Goal: Task Accomplishment & Management: Complete application form

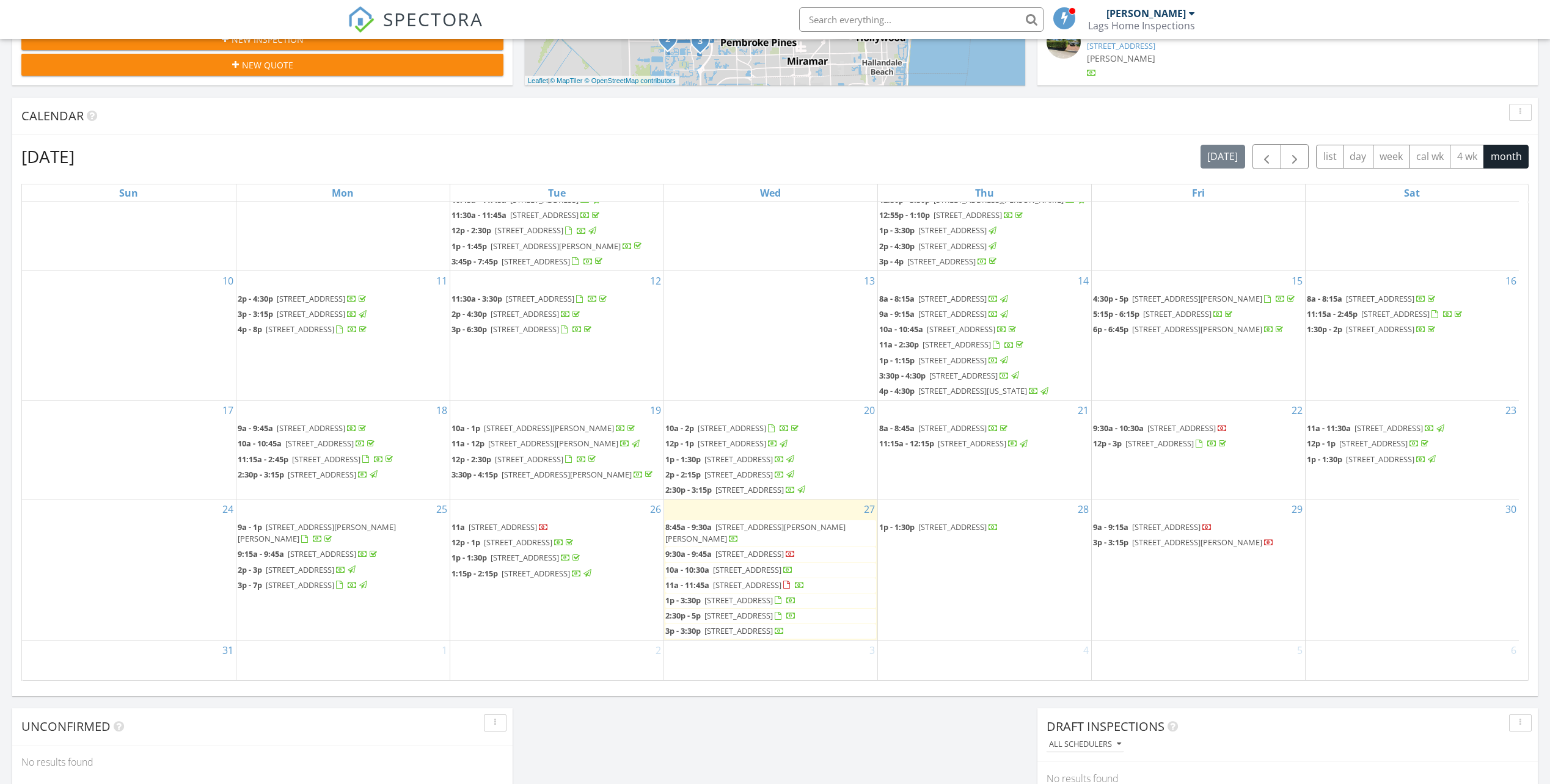
scroll to position [456, 0]
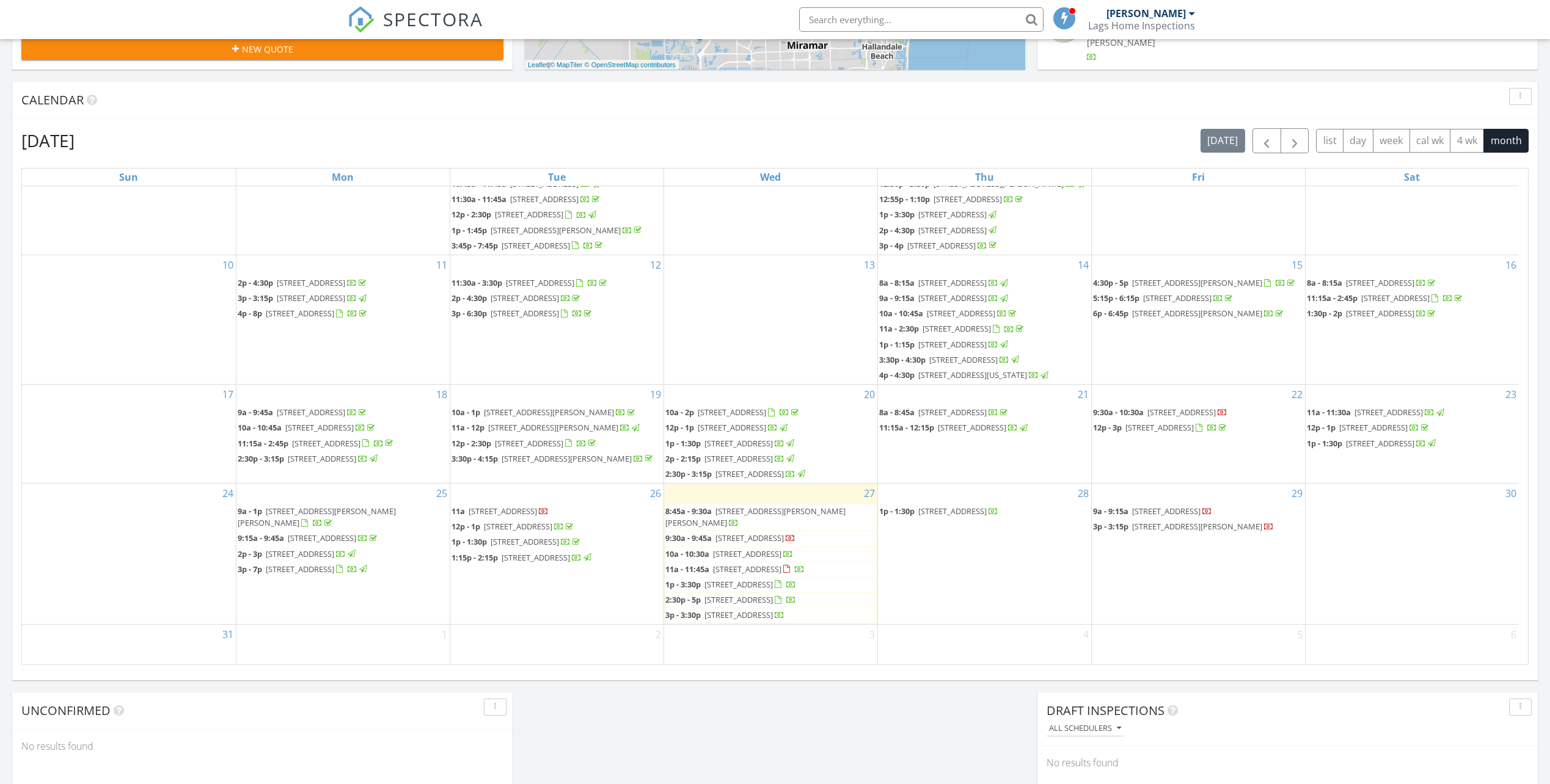
click at [742, 533] on span "[STREET_ADDRESS]" at bounding box center [750, 538] width 69 height 11
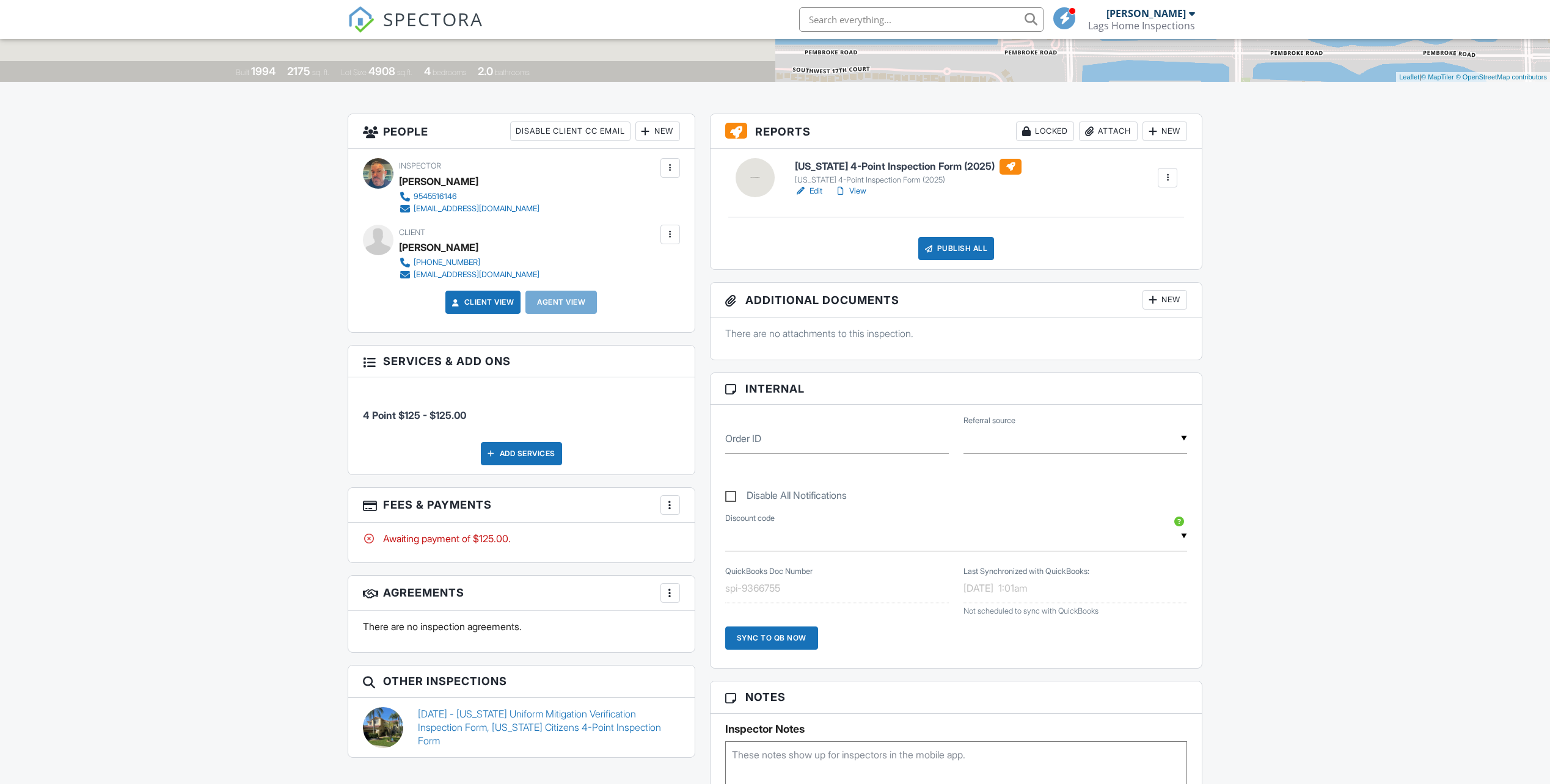
click at [668, 500] on div at bounding box center [671, 505] width 12 height 12
click at [697, 629] on div "Paid In Full" at bounding box center [731, 634] width 118 height 15
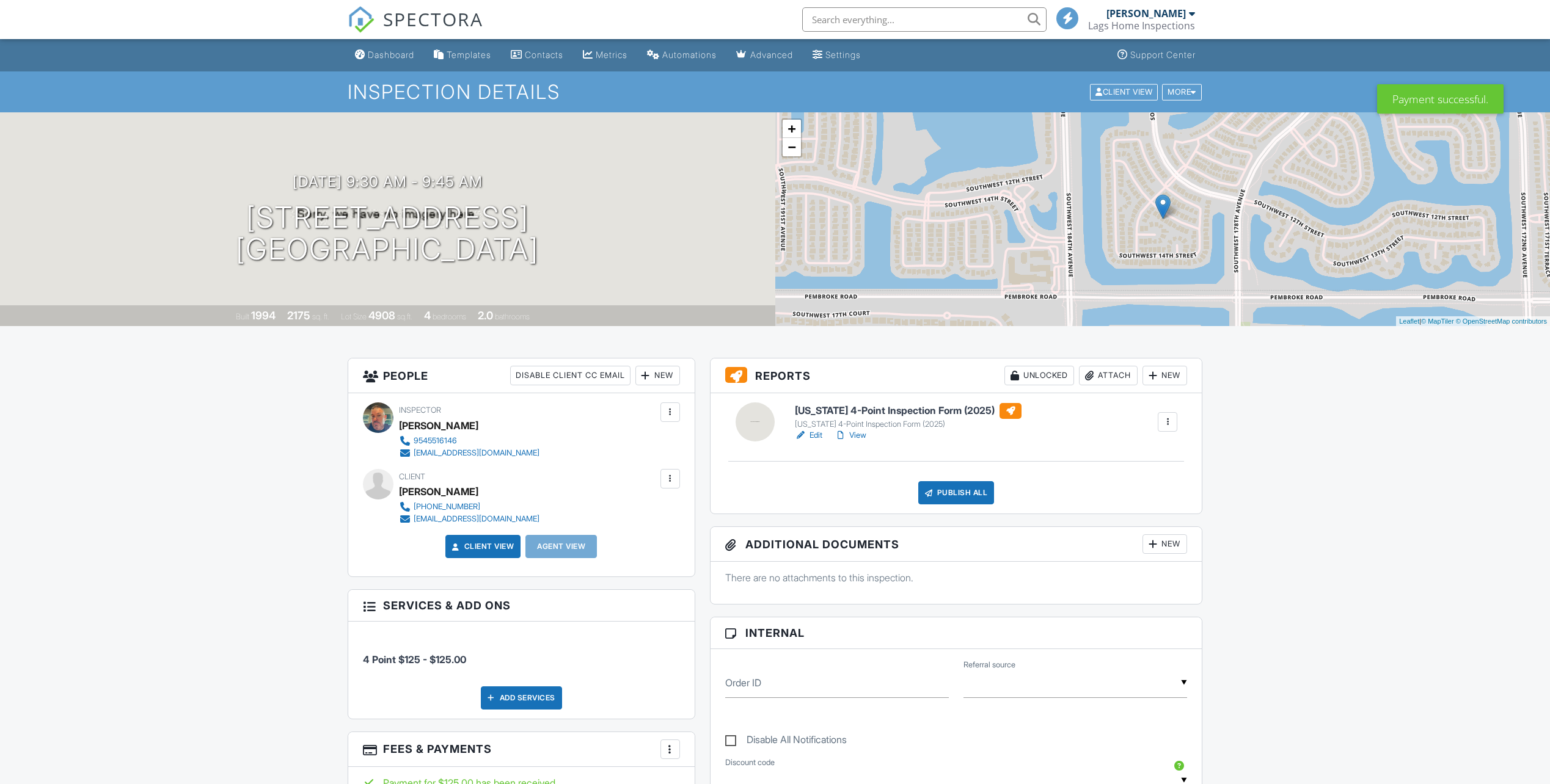
click at [428, 10] on span "SPECTORA" at bounding box center [433, 18] width 100 height 25
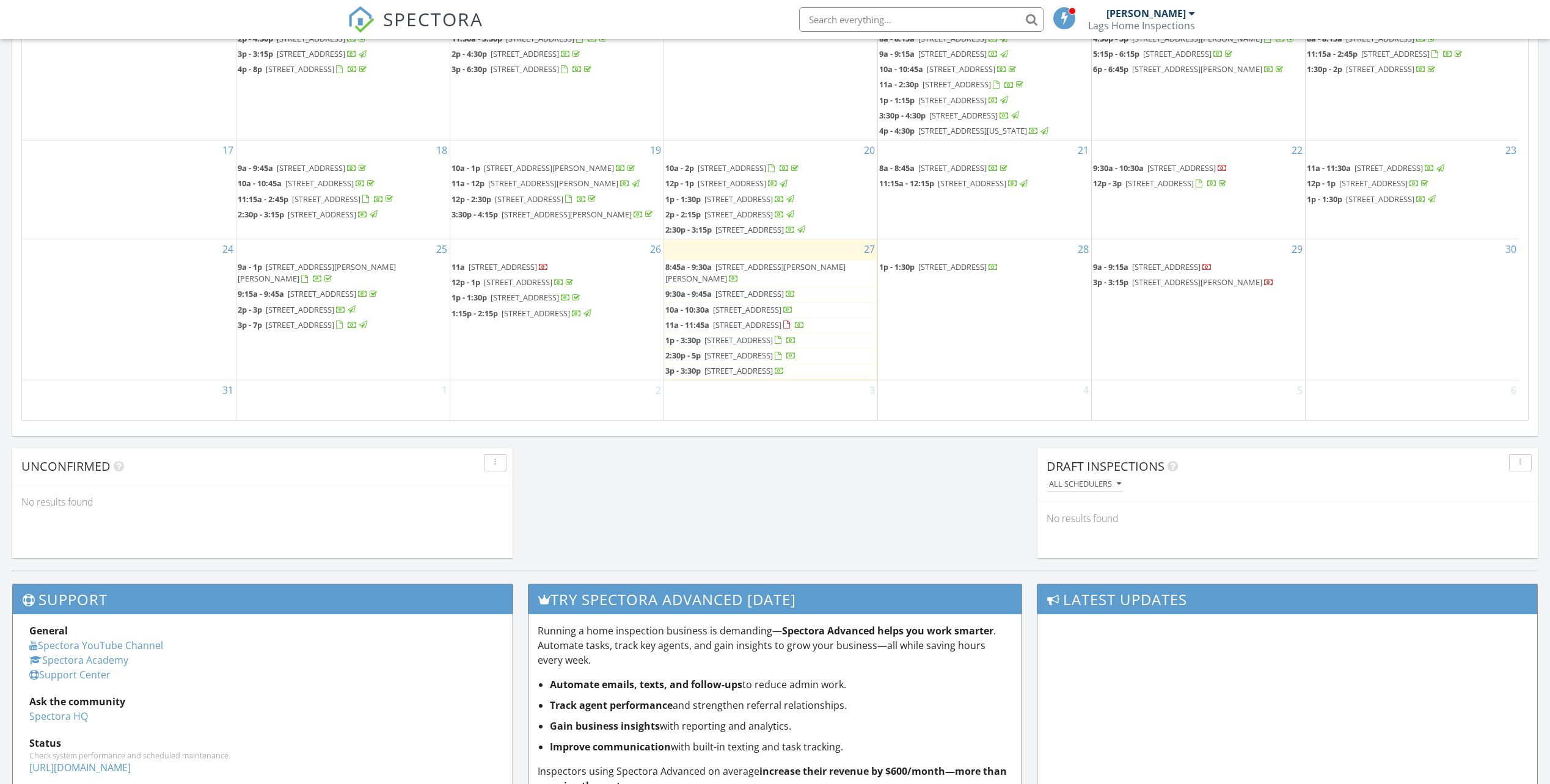
scroll to position [467, 0]
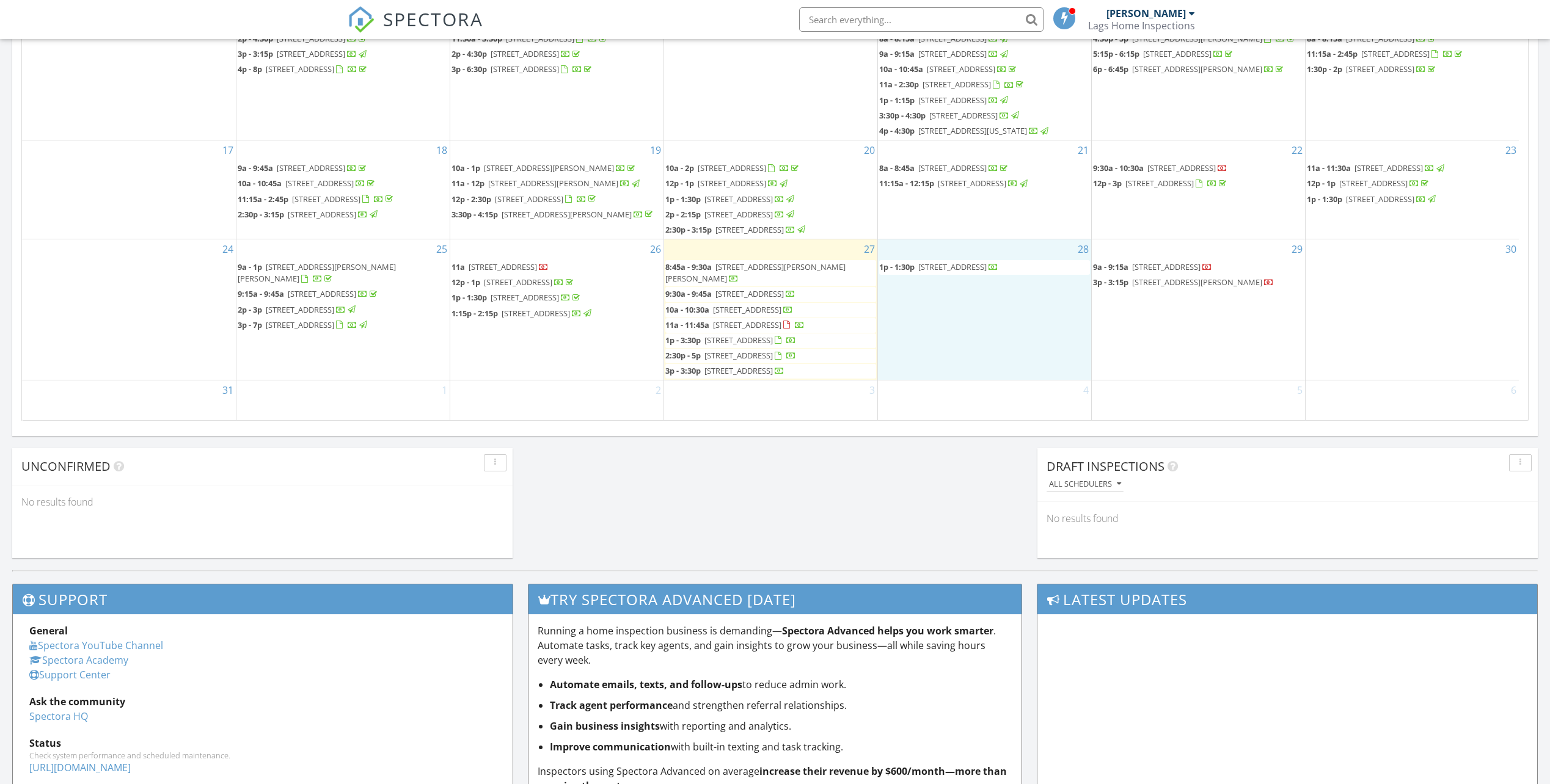
click at [1022, 309] on div "28 1p - 1:30p 7180 Queenferry Cir, Boca Raton 33496" at bounding box center [985, 309] width 214 height 141
click at [1208, 350] on div "29 9a - 9:15a 2111 NW 34th Terrace, Coconut Creek 33066 3p - 3:15p 17594 Tiffan…" at bounding box center [1198, 309] width 214 height 141
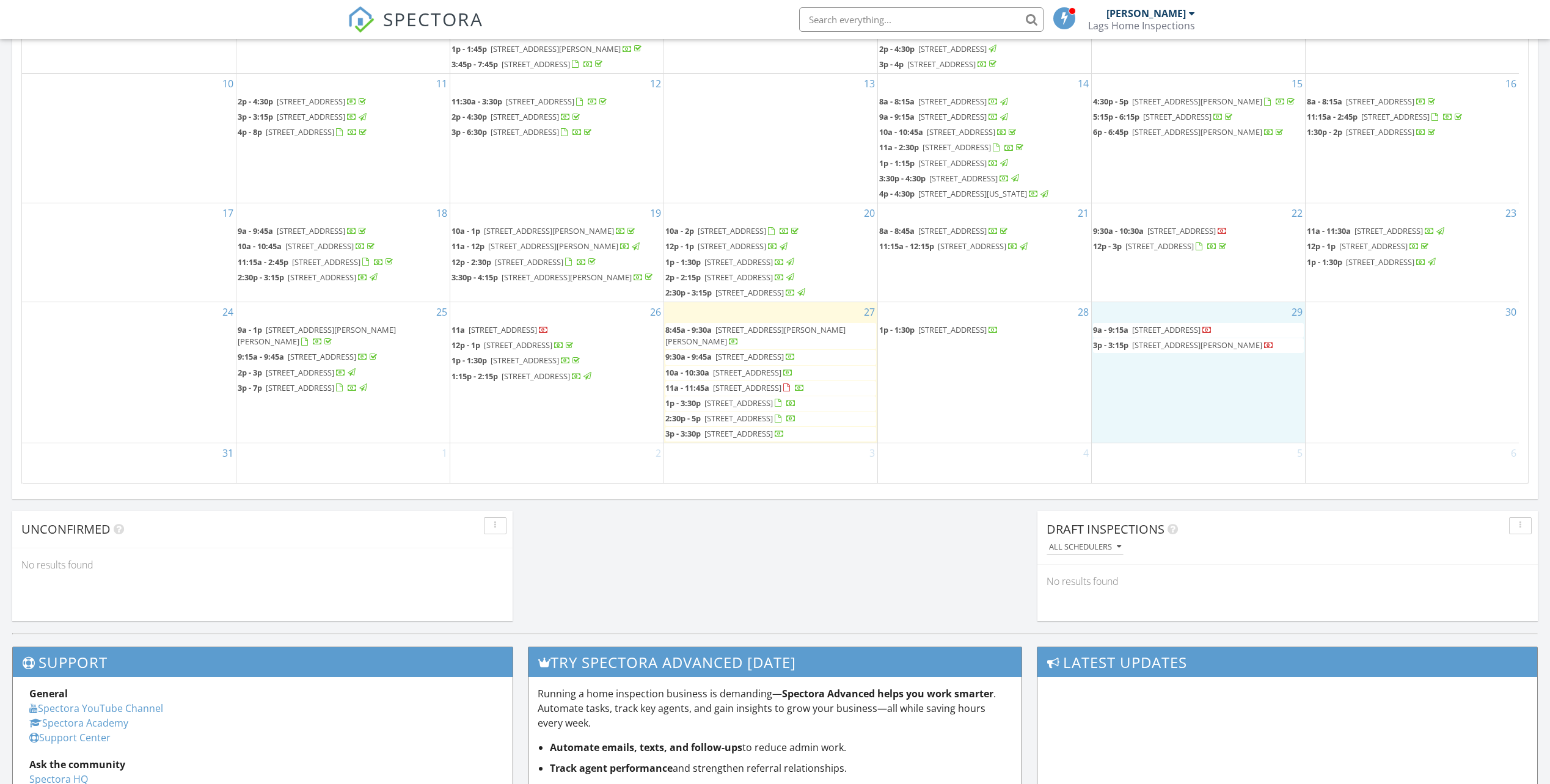
scroll to position [640, 0]
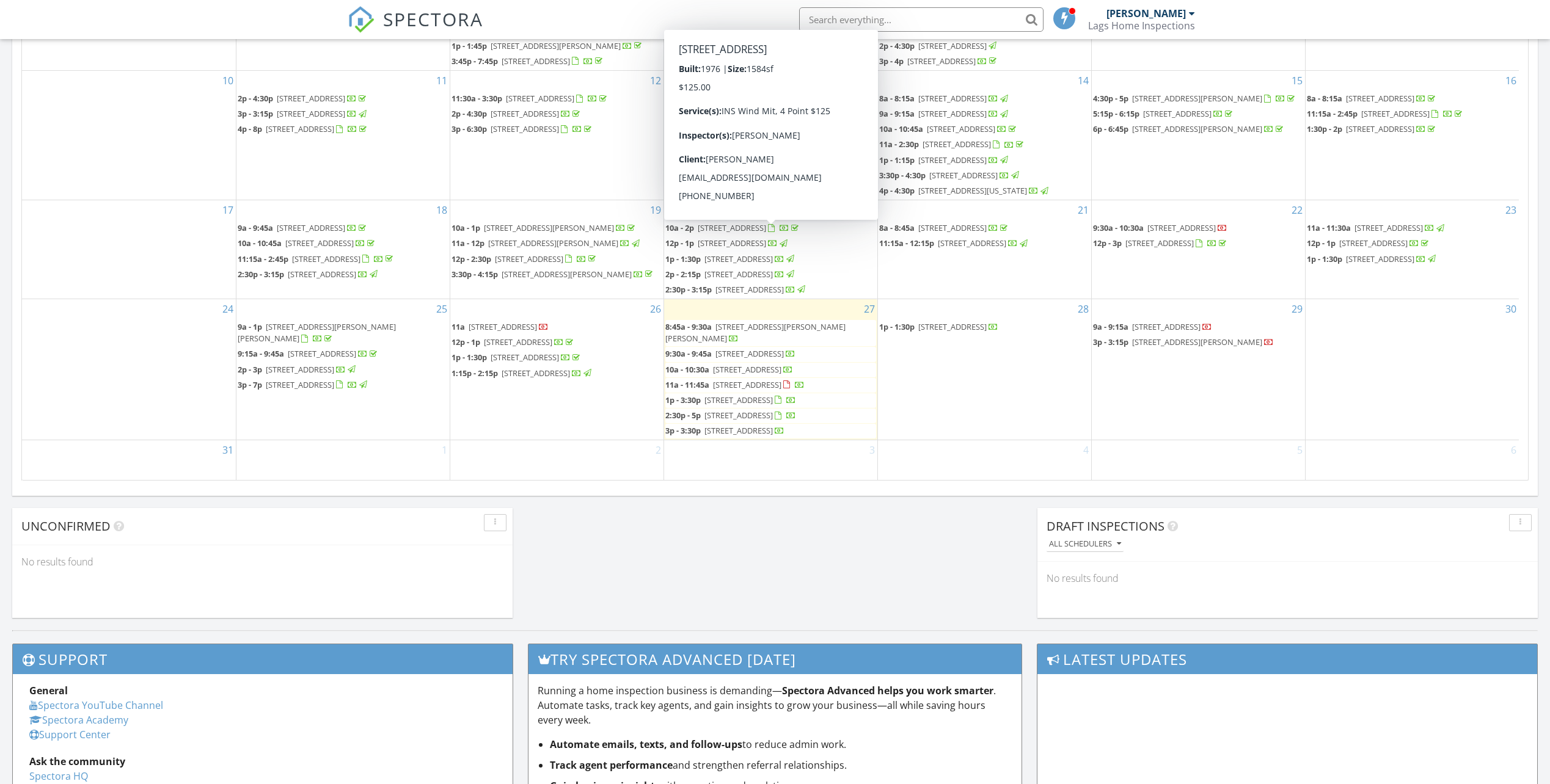
click at [729, 284] on span "22682 SW 54th Way, Boca Raton 33433" at bounding box center [750, 289] width 69 height 11
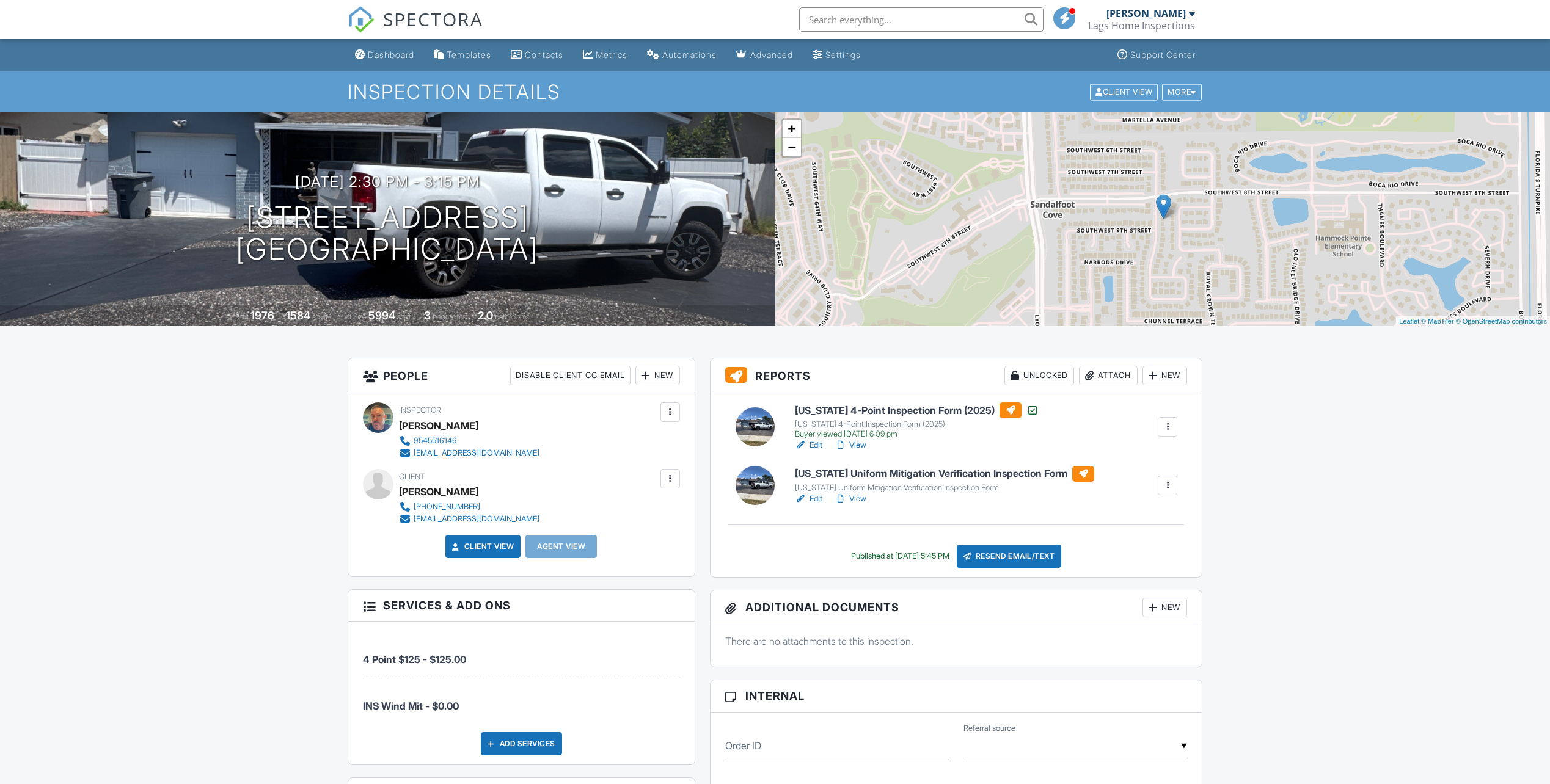
click at [818, 496] on link "Edit" at bounding box center [808, 499] width 27 height 12
click at [859, 501] on link "View" at bounding box center [850, 499] width 32 height 12
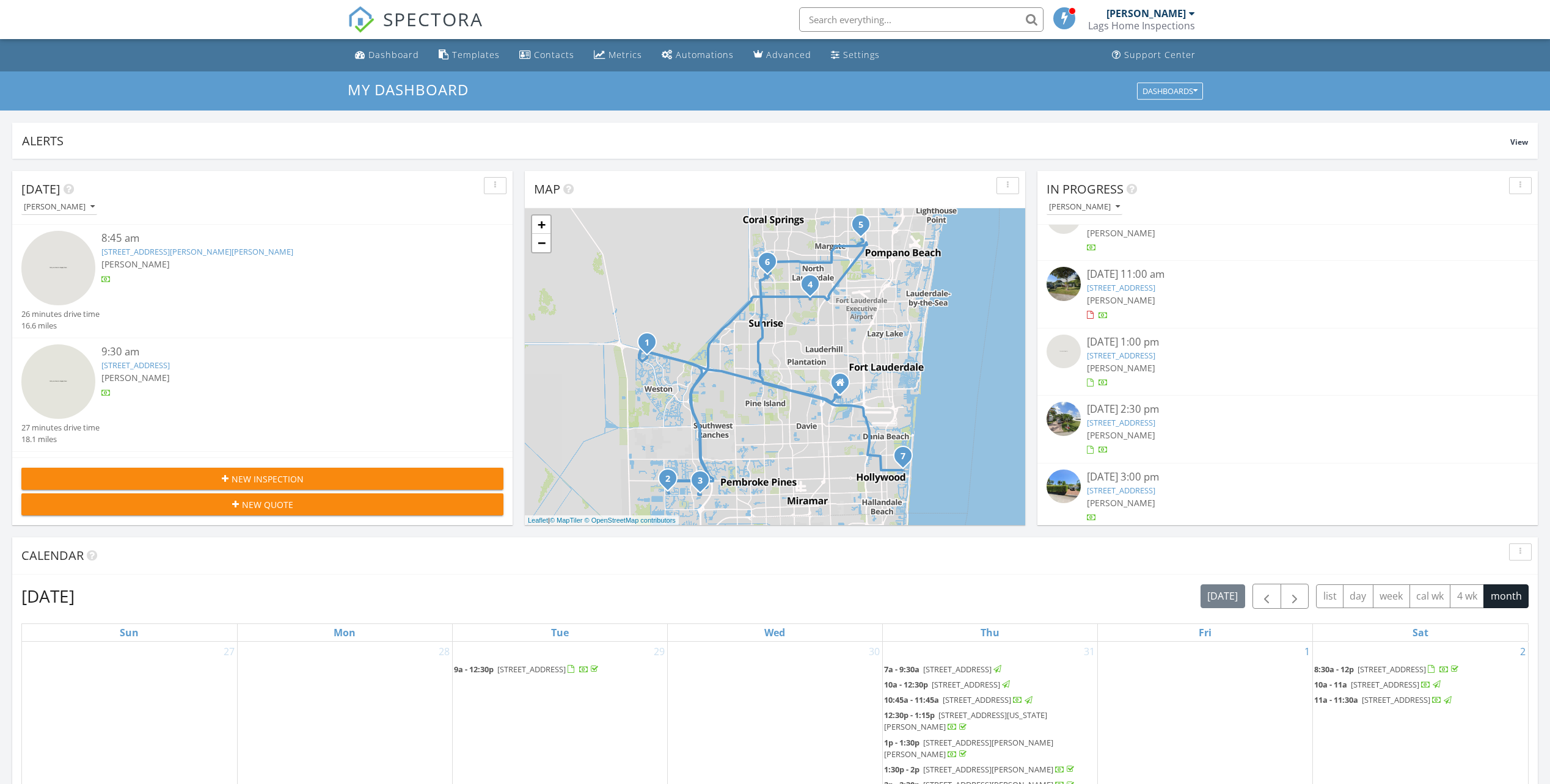
scroll to position [306, 0]
click at [1124, 483] on link "940 Lincoln St, Hollywood, FL 33019" at bounding box center [1122, 485] width 69 height 11
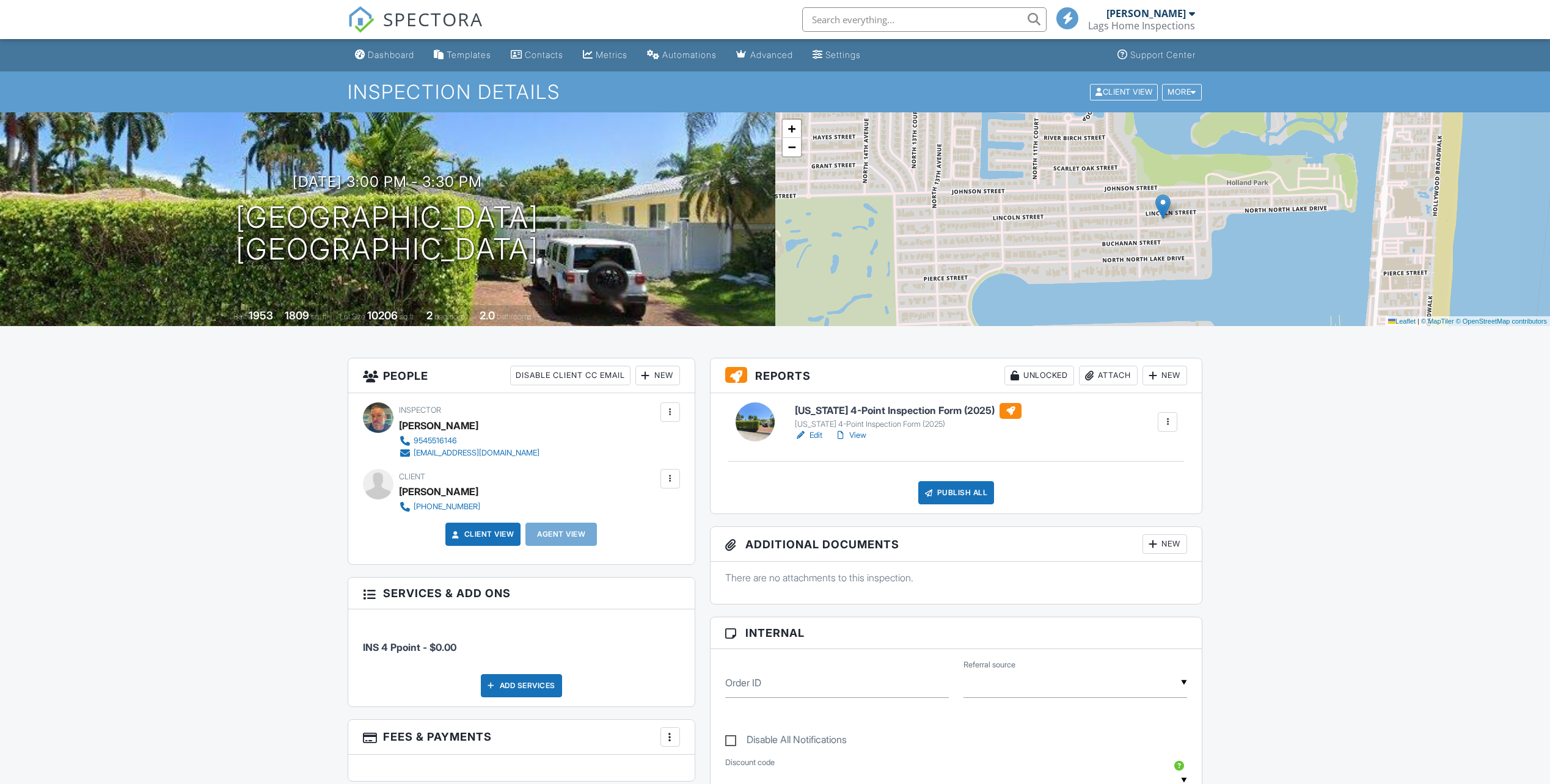
click at [861, 436] on link "View" at bounding box center [850, 436] width 32 height 12
click at [815, 432] on link "Edit" at bounding box center [808, 436] width 27 height 12
click at [865, 437] on link "View" at bounding box center [850, 436] width 32 height 12
click at [950, 496] on div "Publish All" at bounding box center [957, 493] width 76 height 23
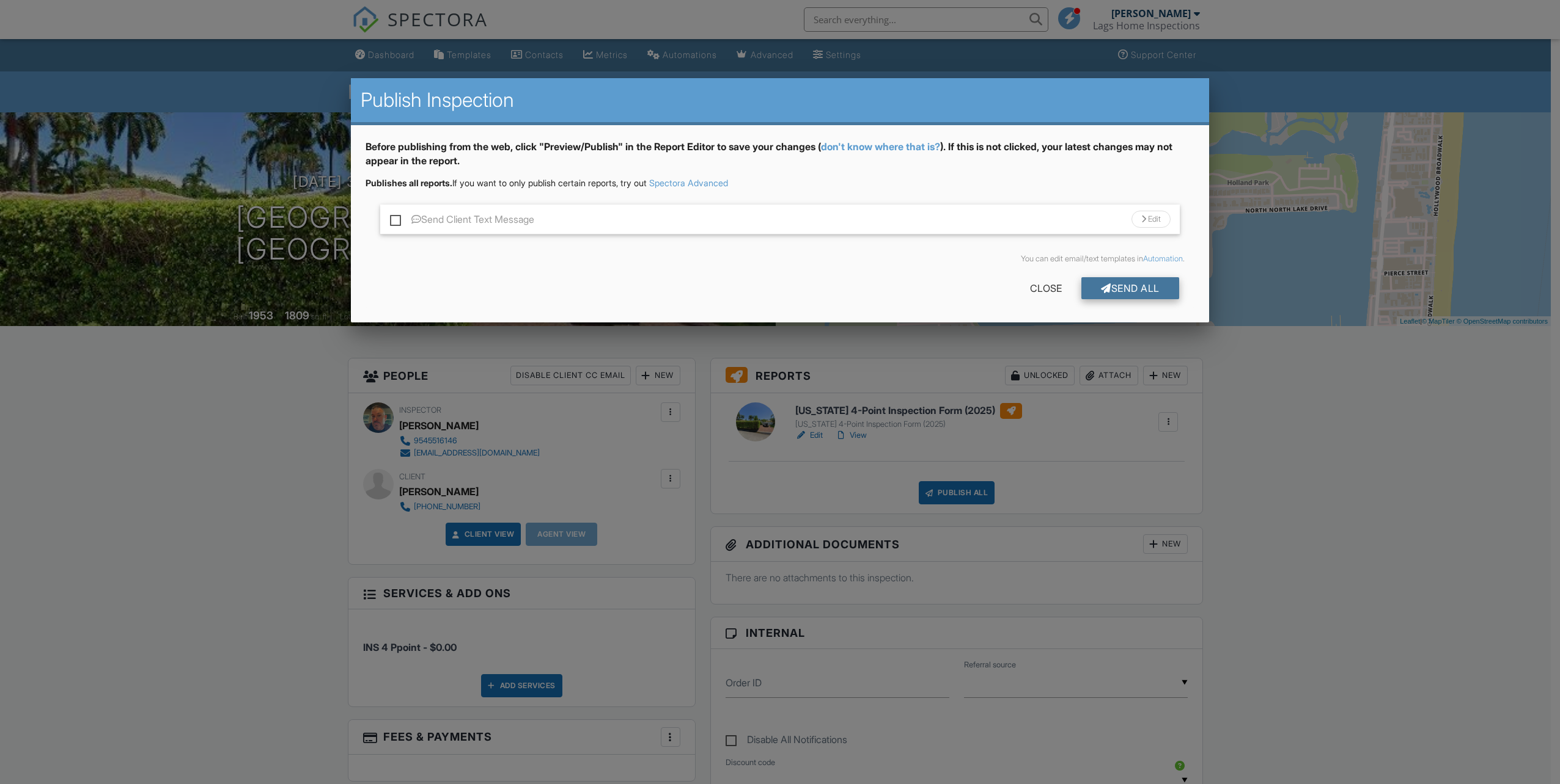
click at [1118, 284] on div "Send All" at bounding box center [1130, 288] width 98 height 22
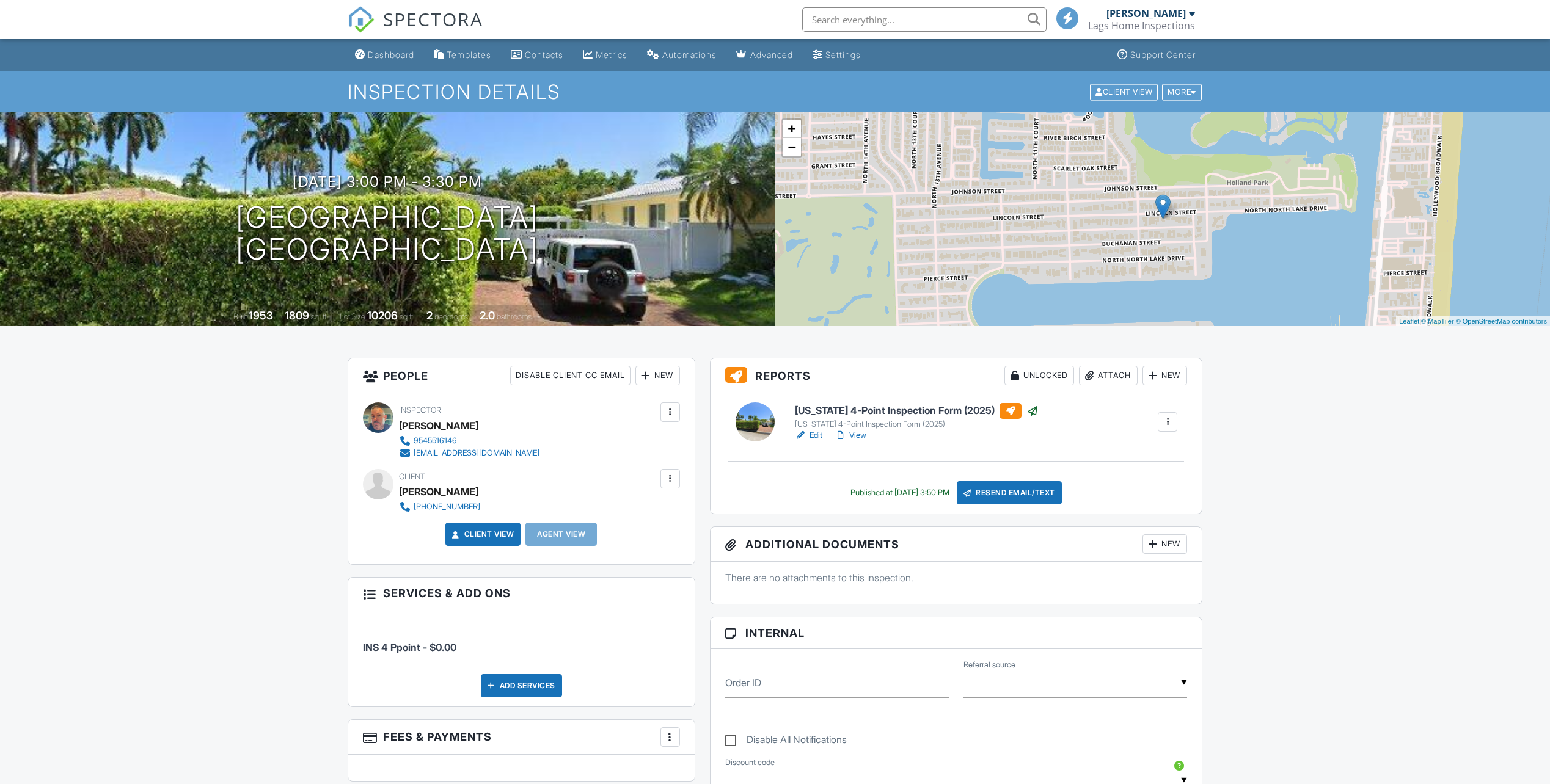
click at [426, 14] on span "SPECTORA" at bounding box center [433, 18] width 100 height 25
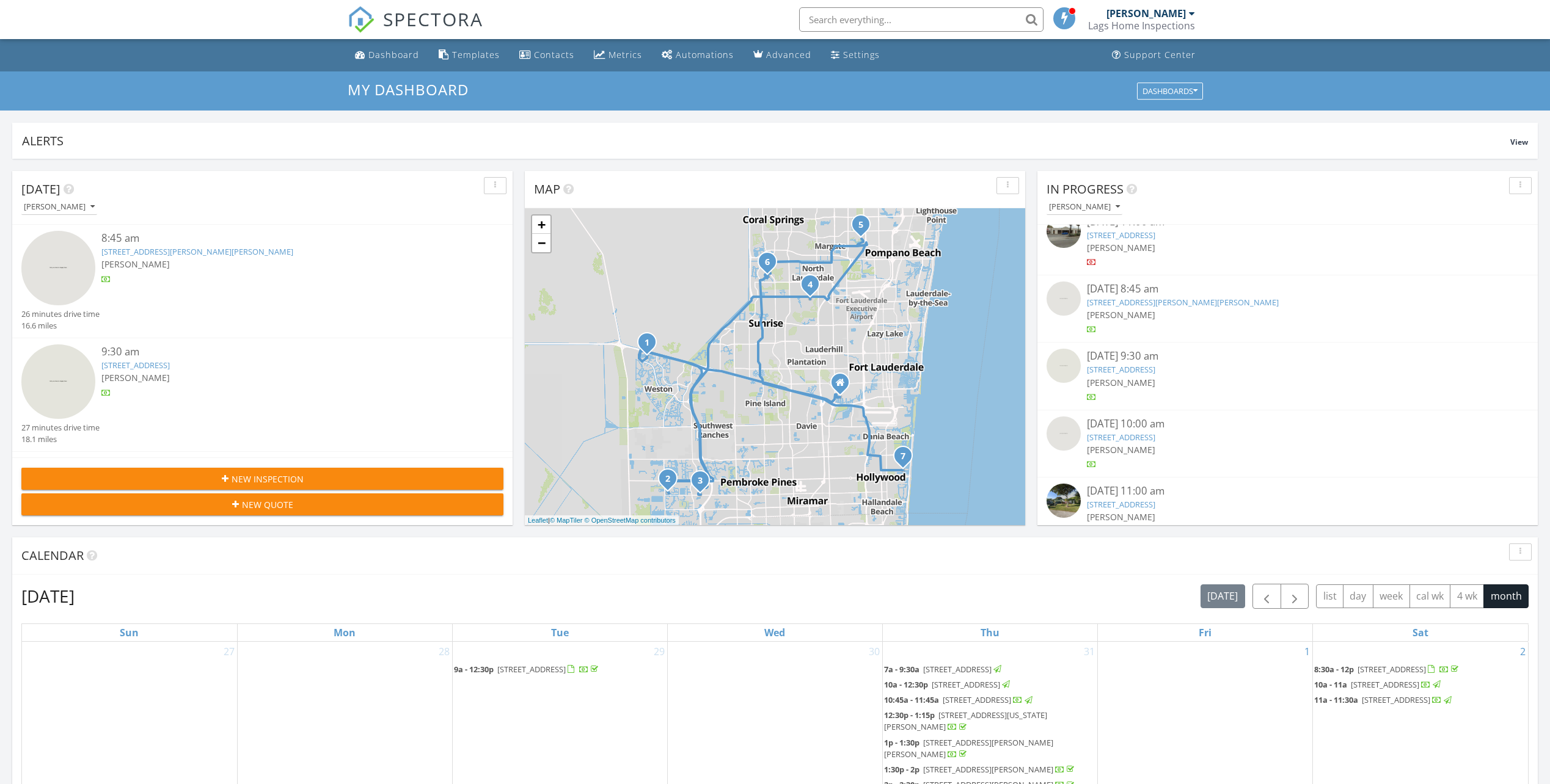
scroll to position [55, 0]
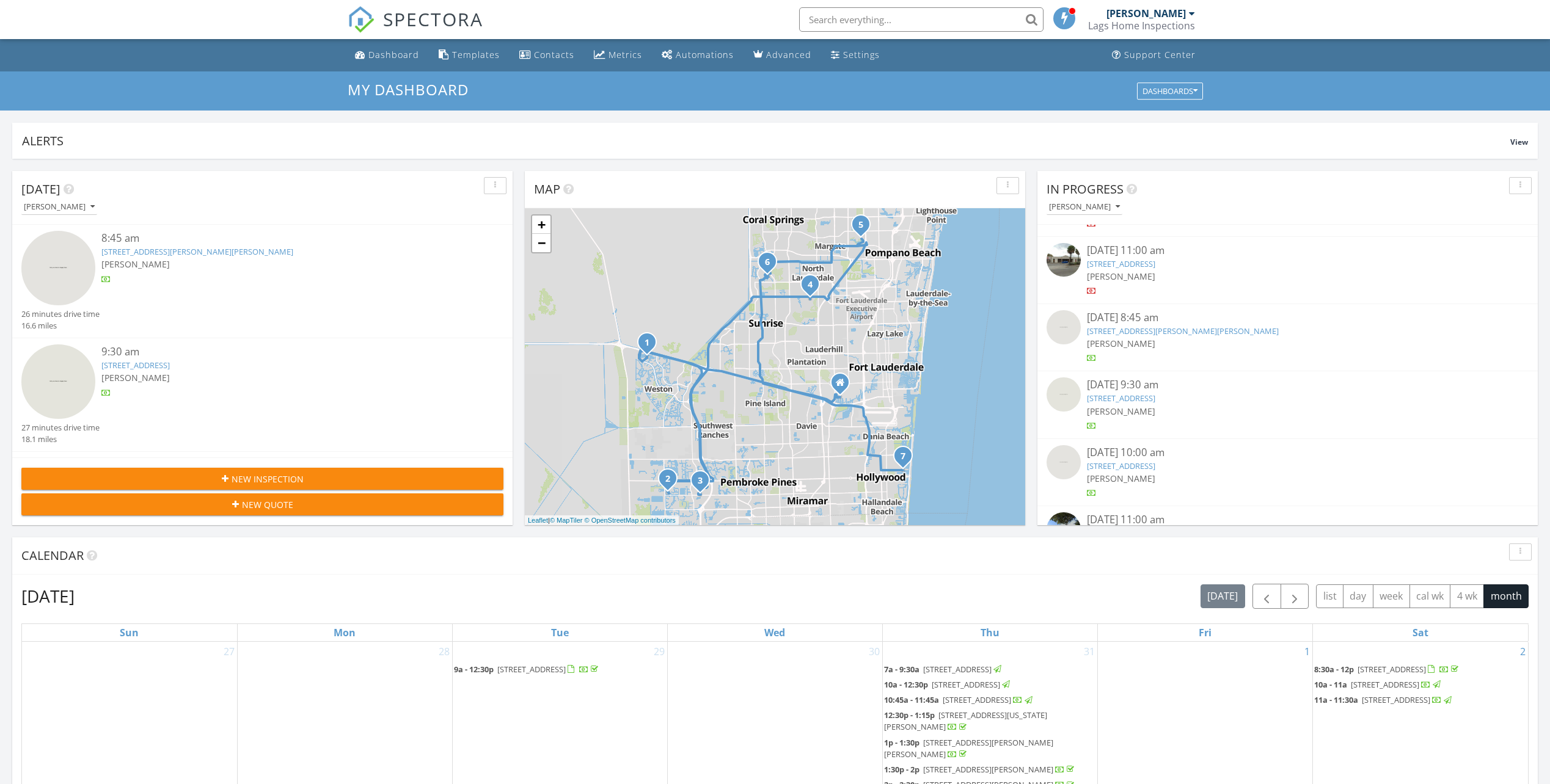
click at [1138, 466] on link "15626 SW 16th Ct, Pembroke Pines, FL 33027" at bounding box center [1122, 466] width 69 height 11
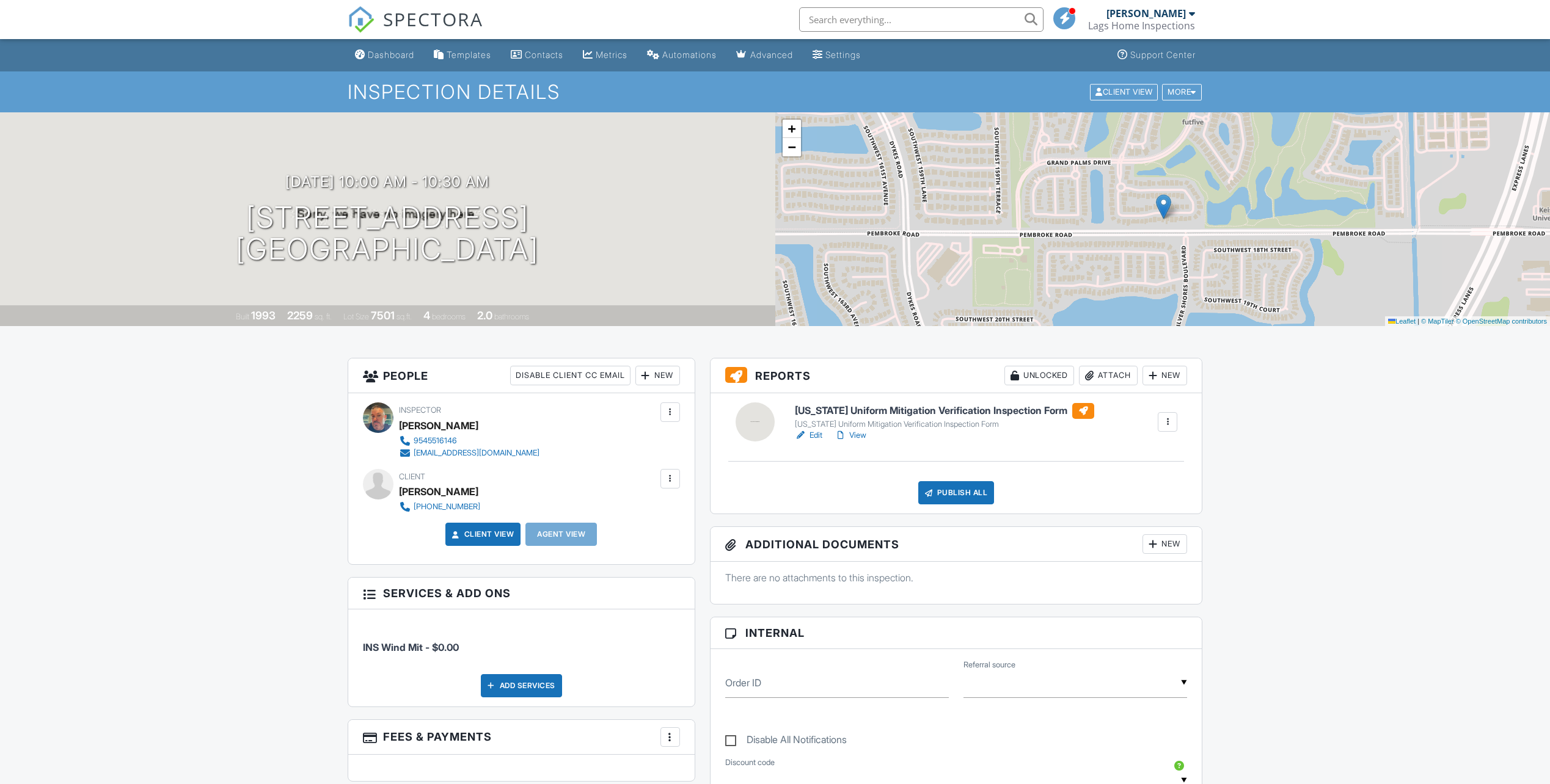
click at [817, 436] on link "Edit" at bounding box center [808, 436] width 27 height 12
click at [862, 429] on div "[US_STATE] Uniform Mitigation Verification Inspection Form" at bounding box center [944, 425] width 300 height 10
click at [855, 432] on link "View" at bounding box center [850, 436] width 32 height 12
click at [952, 489] on div "Publish All" at bounding box center [957, 493] width 76 height 23
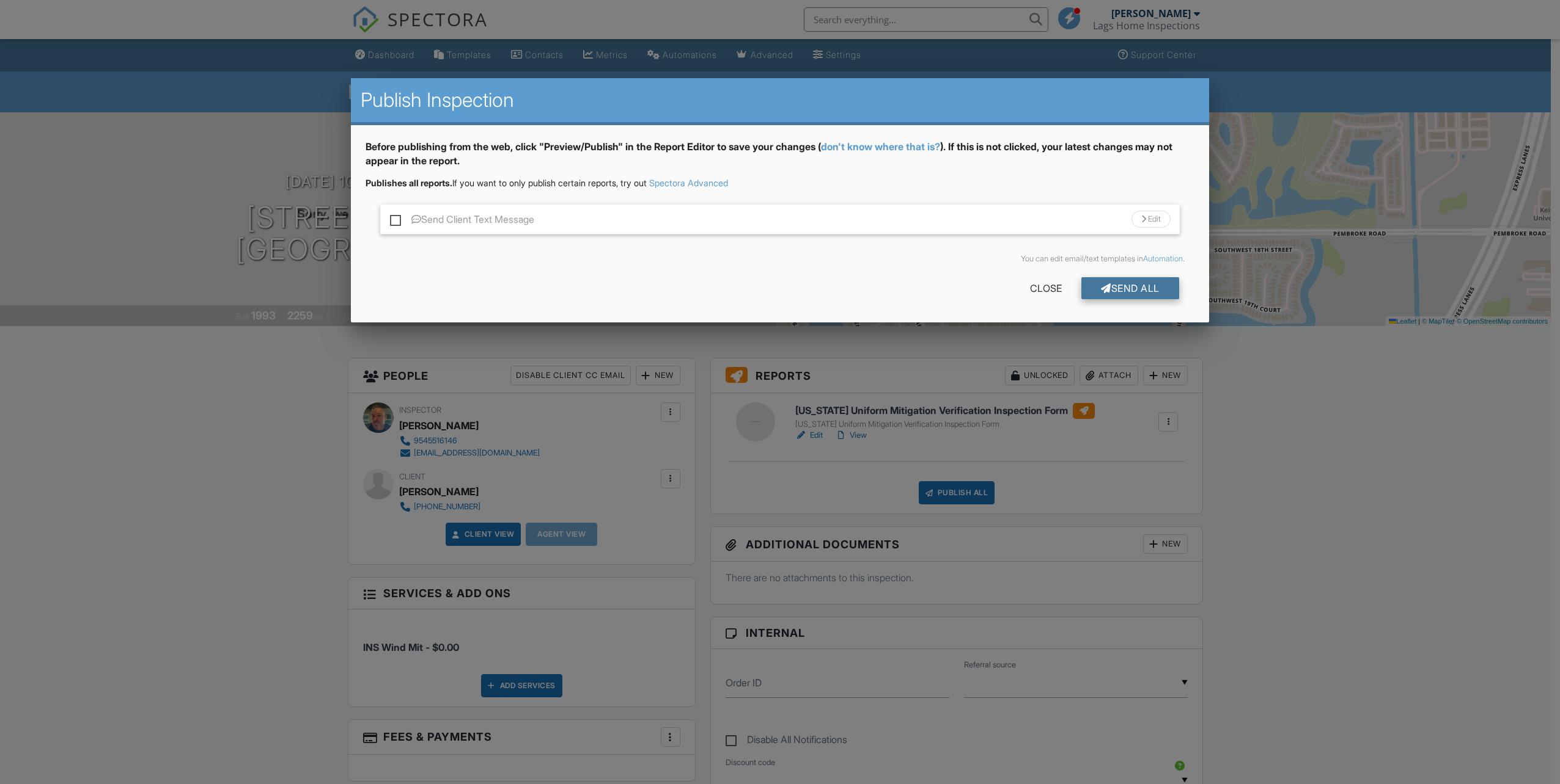
click at [1120, 284] on div "Send All" at bounding box center [1130, 288] width 98 height 22
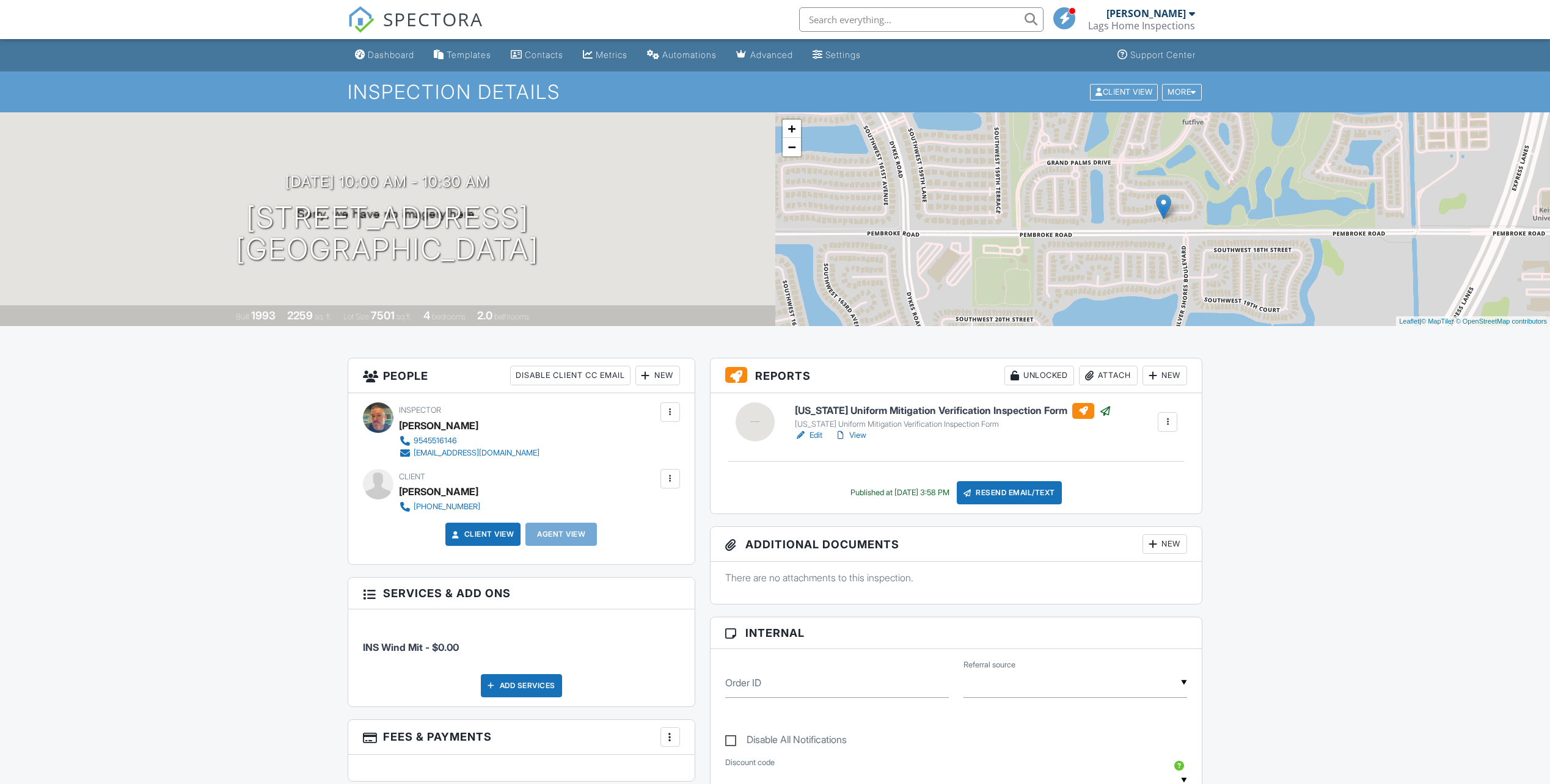
click at [442, 23] on span "SPECTORA" at bounding box center [433, 18] width 100 height 25
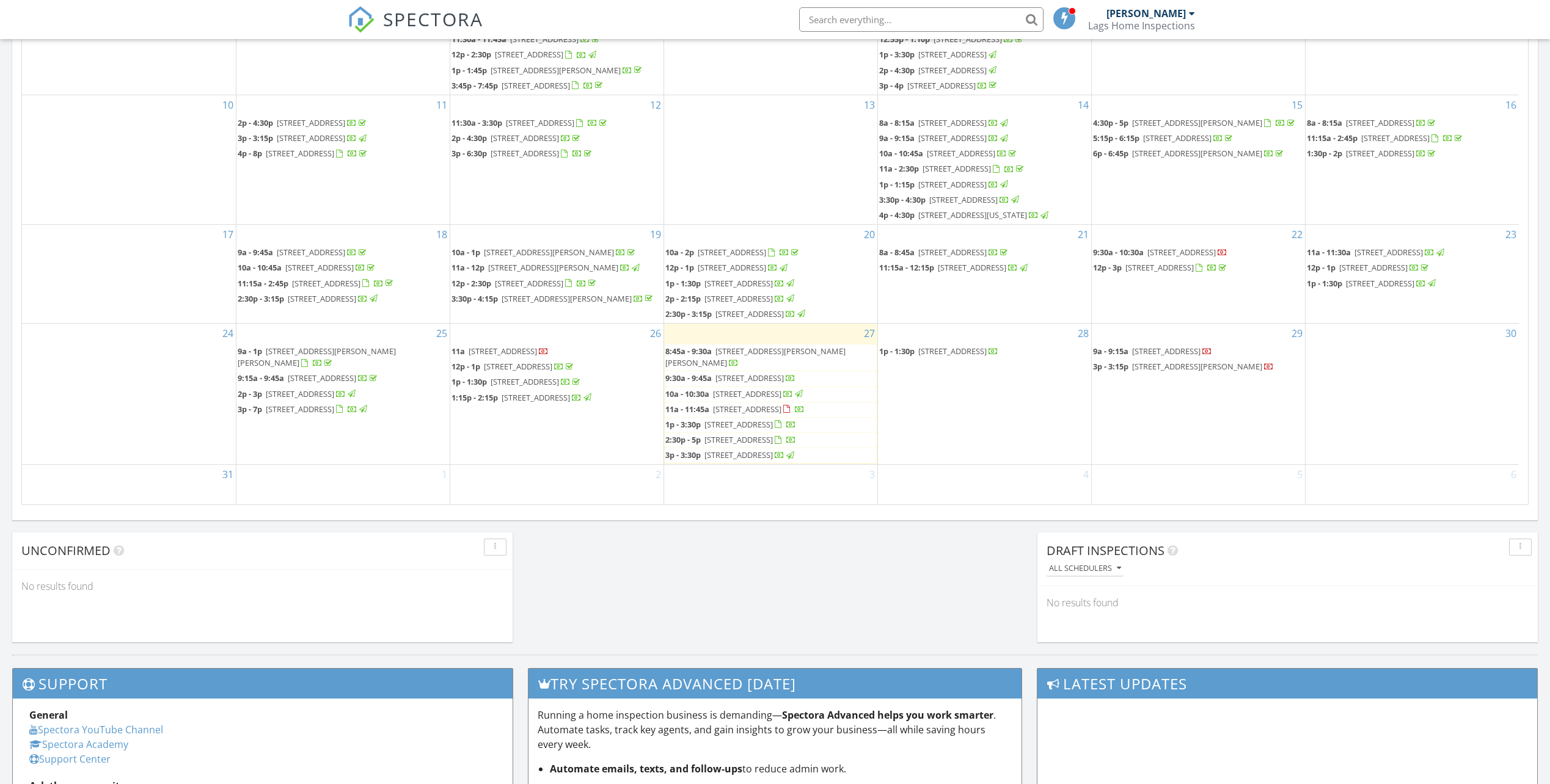
scroll to position [630, 0]
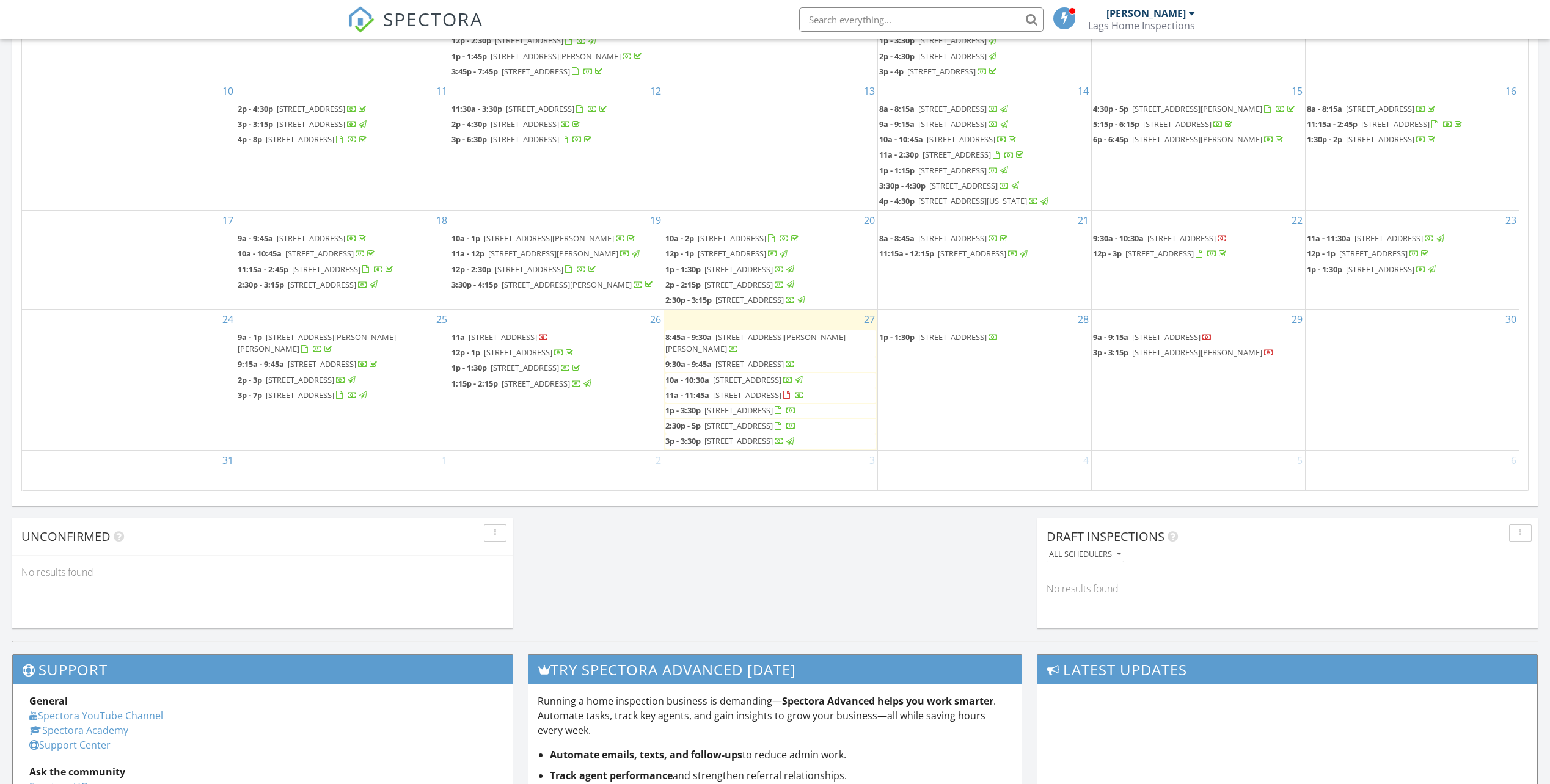
click at [727, 294] on span "[STREET_ADDRESS]" at bounding box center [750, 300] width 69 height 11
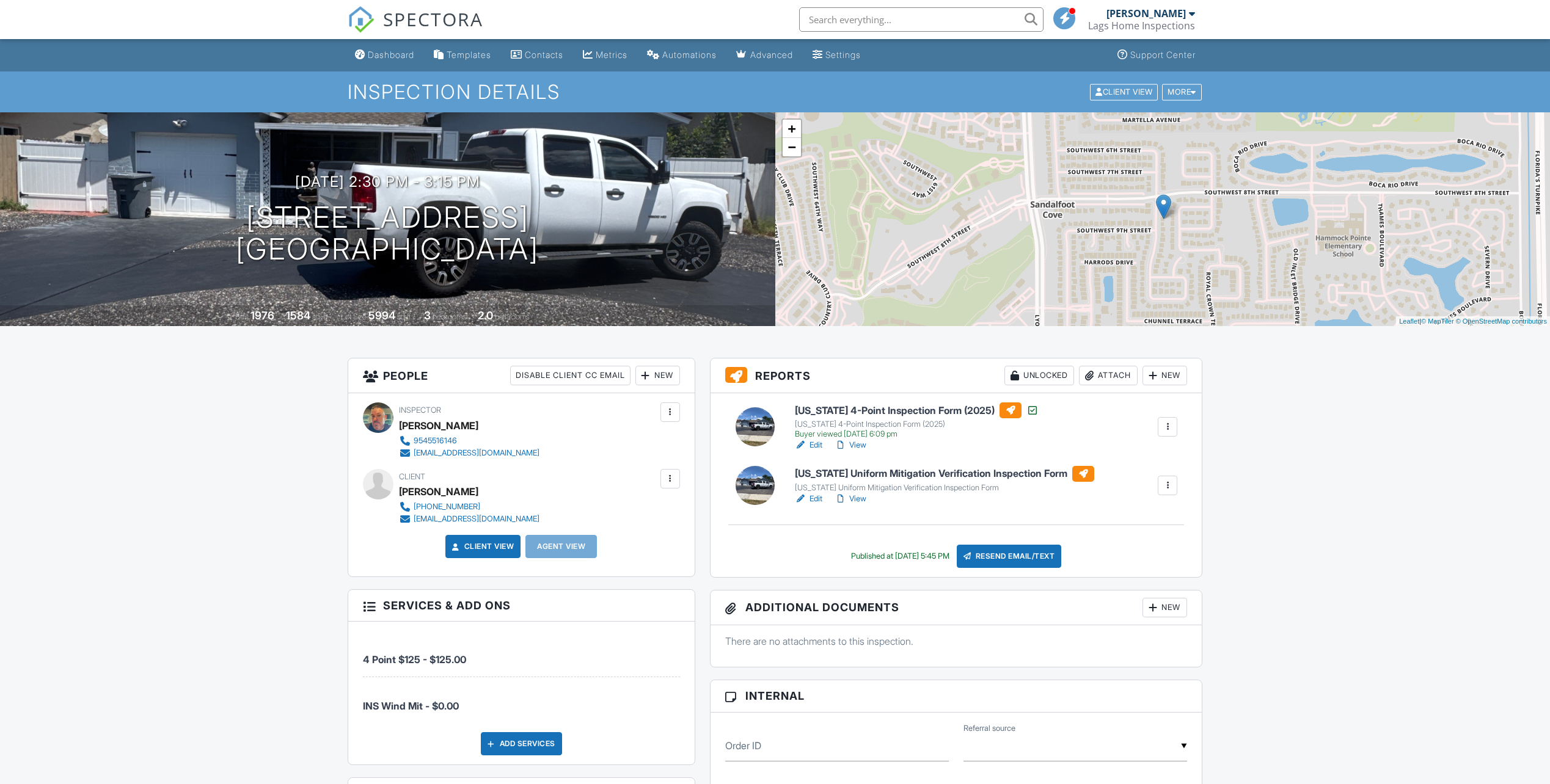
click at [416, 17] on span "SPECTORA" at bounding box center [433, 18] width 100 height 25
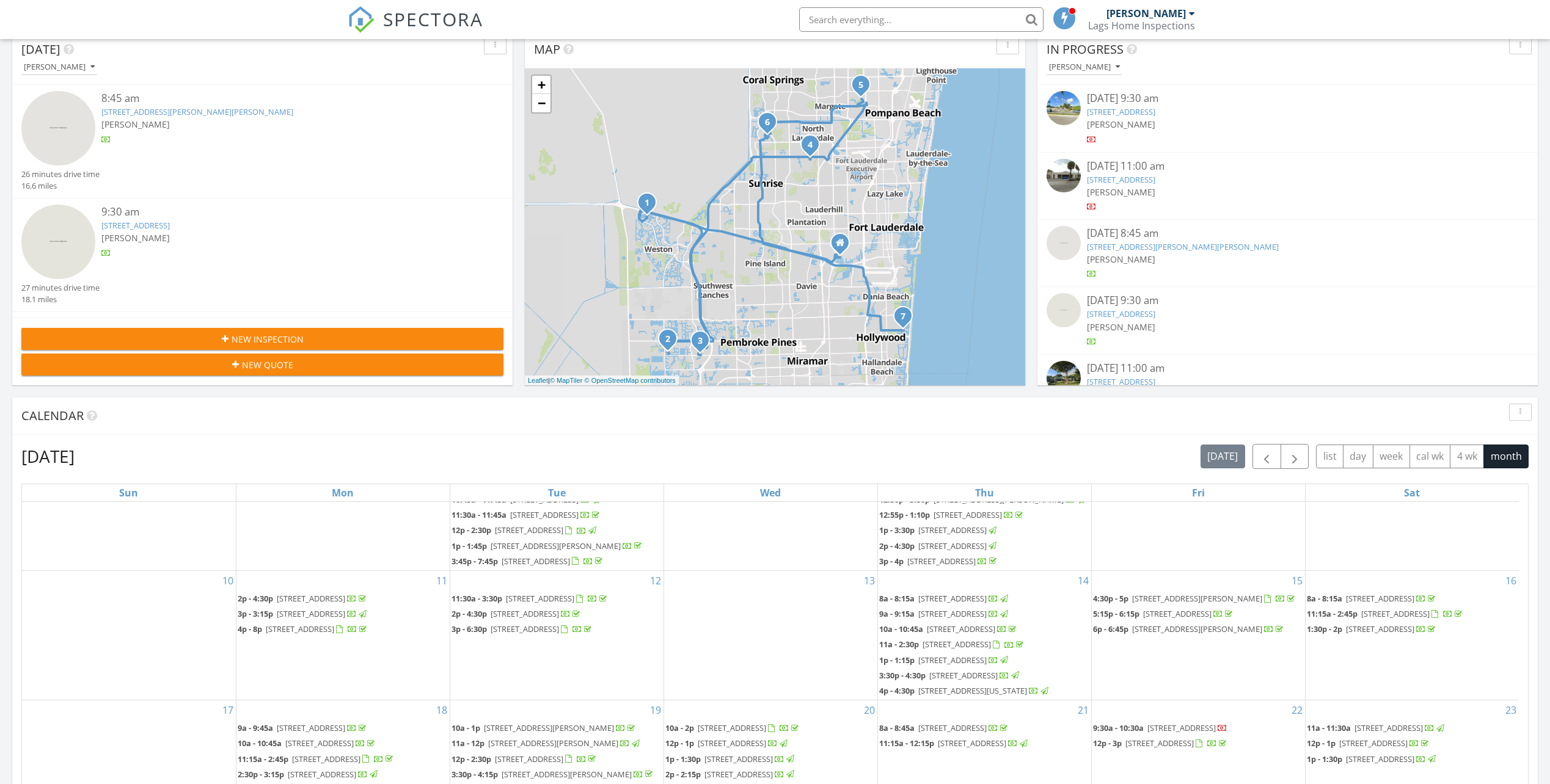
scroll to position [367, 0]
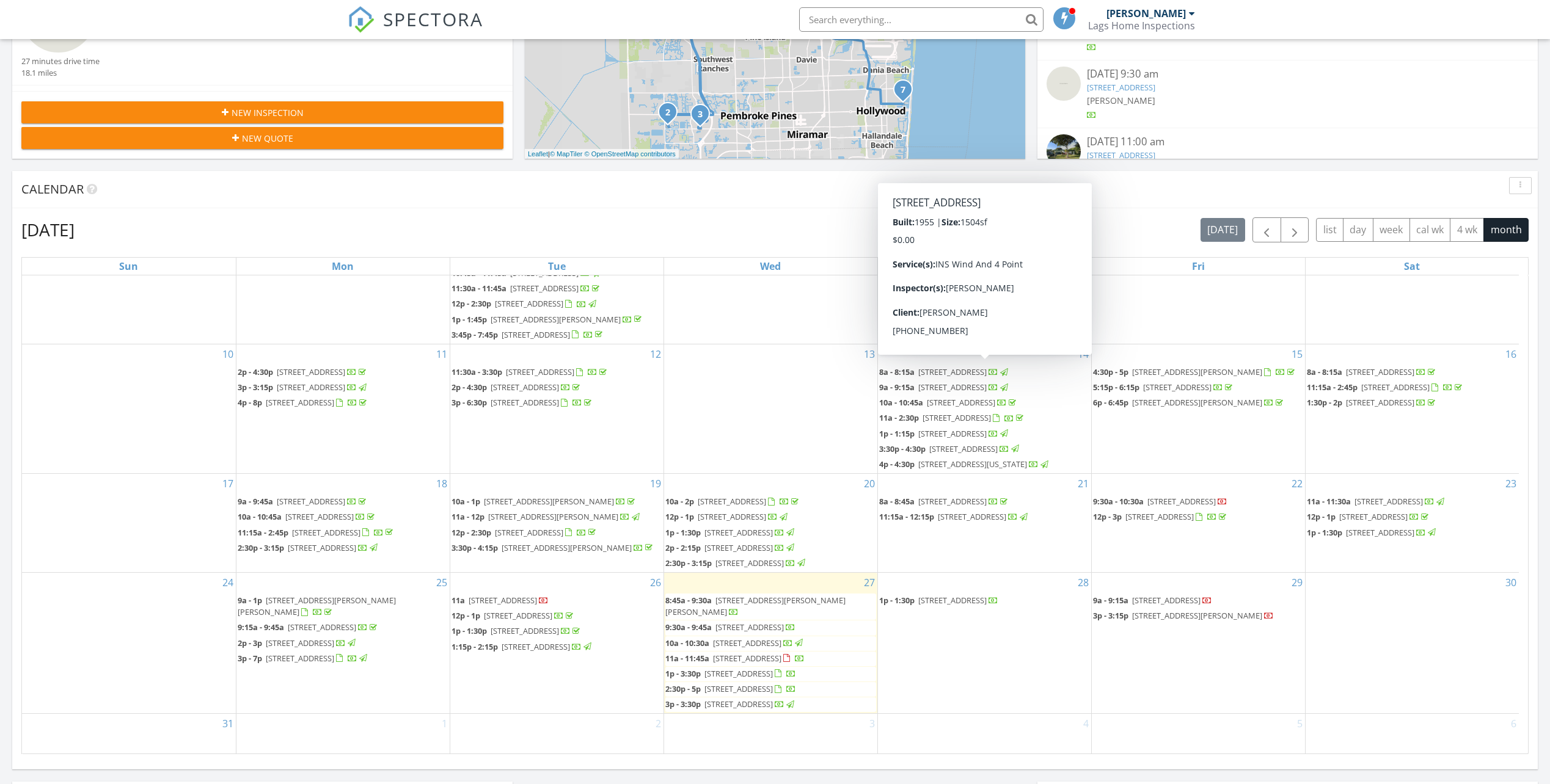
click at [233, 113] on span "New Inspection" at bounding box center [267, 113] width 72 height 13
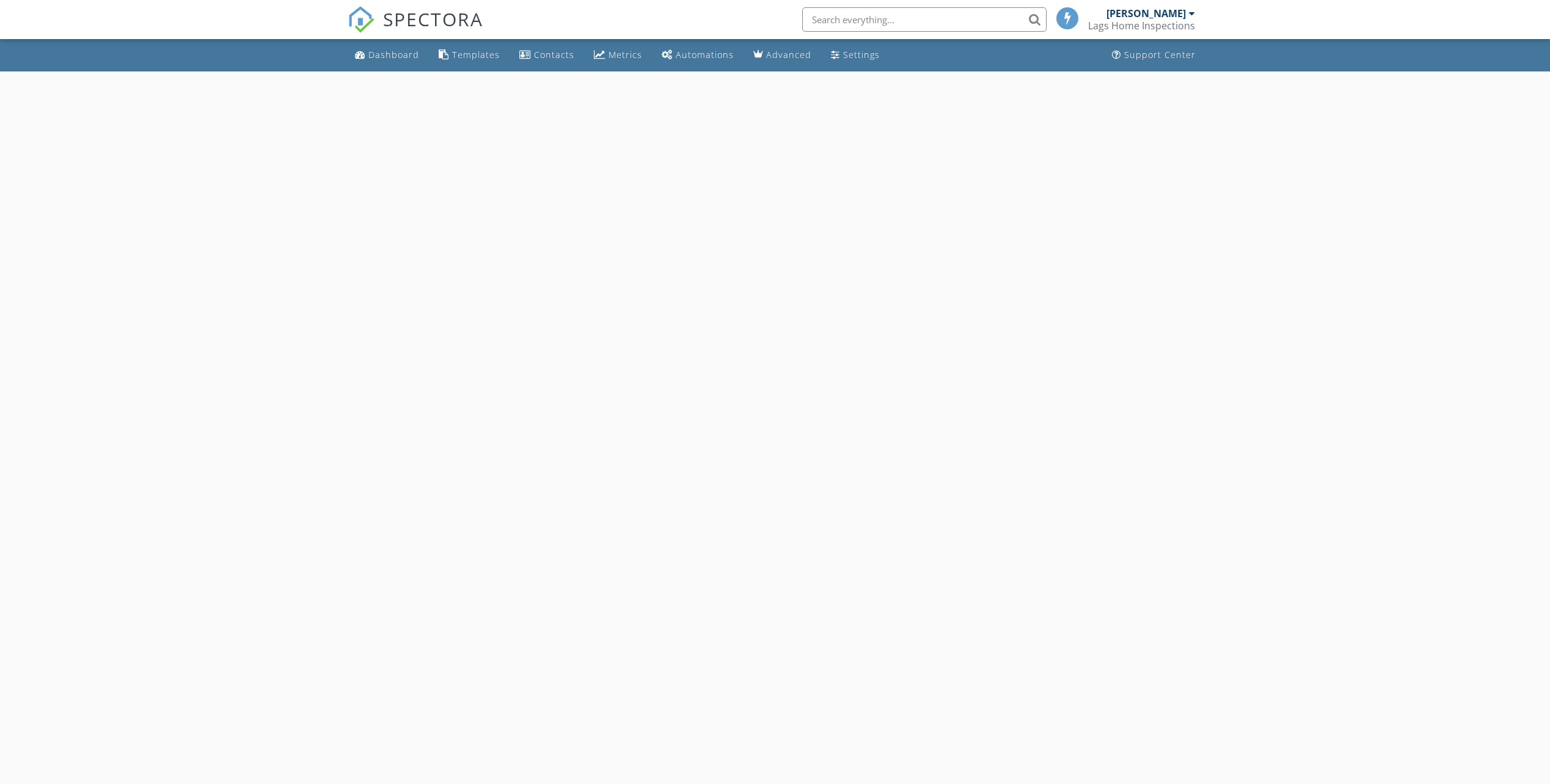
select select "7"
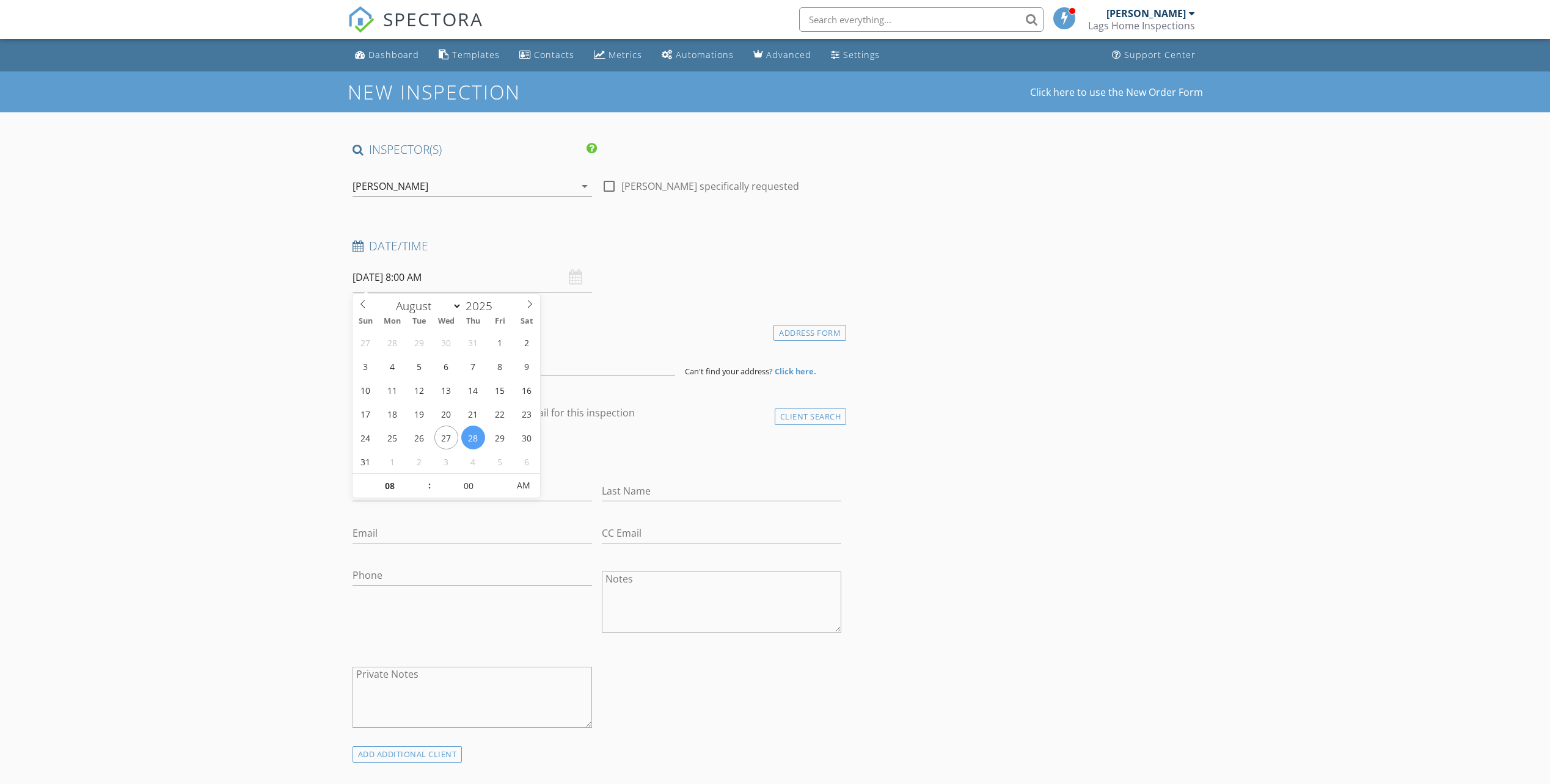
click at [382, 279] on input "[DATE] 8:00 AM" at bounding box center [472, 278] width 239 height 30
type input "09"
type input "08/28/2025 9:00 AM"
click at [425, 475] on span at bounding box center [424, 480] width 9 height 12
type input "10"
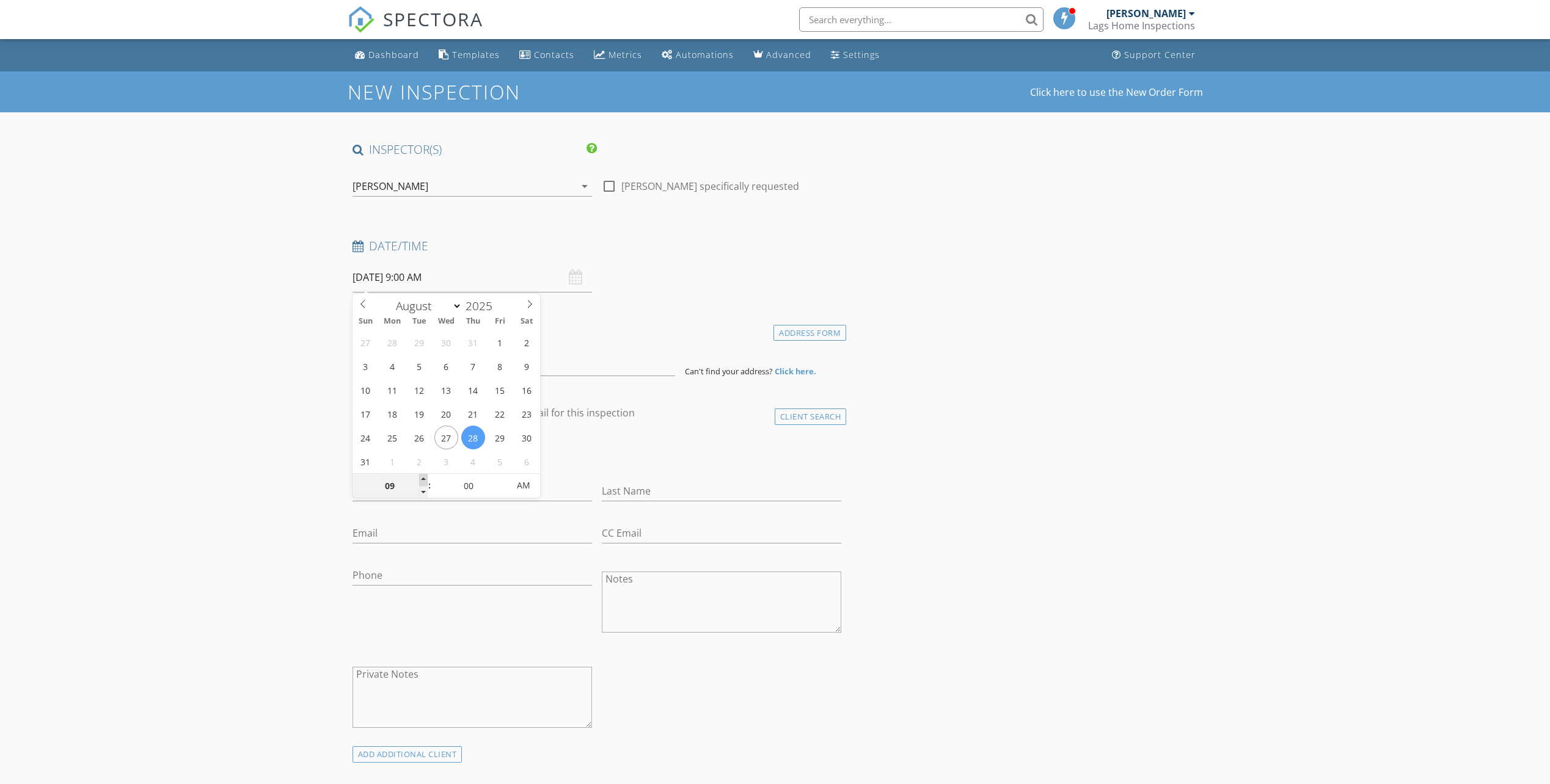
type input "08/28/2025 10:00 AM"
click at [425, 475] on span at bounding box center [424, 480] width 9 height 12
type input "11"
type input "08/28/2025 11:00 AM"
click at [425, 475] on span at bounding box center [424, 480] width 9 height 12
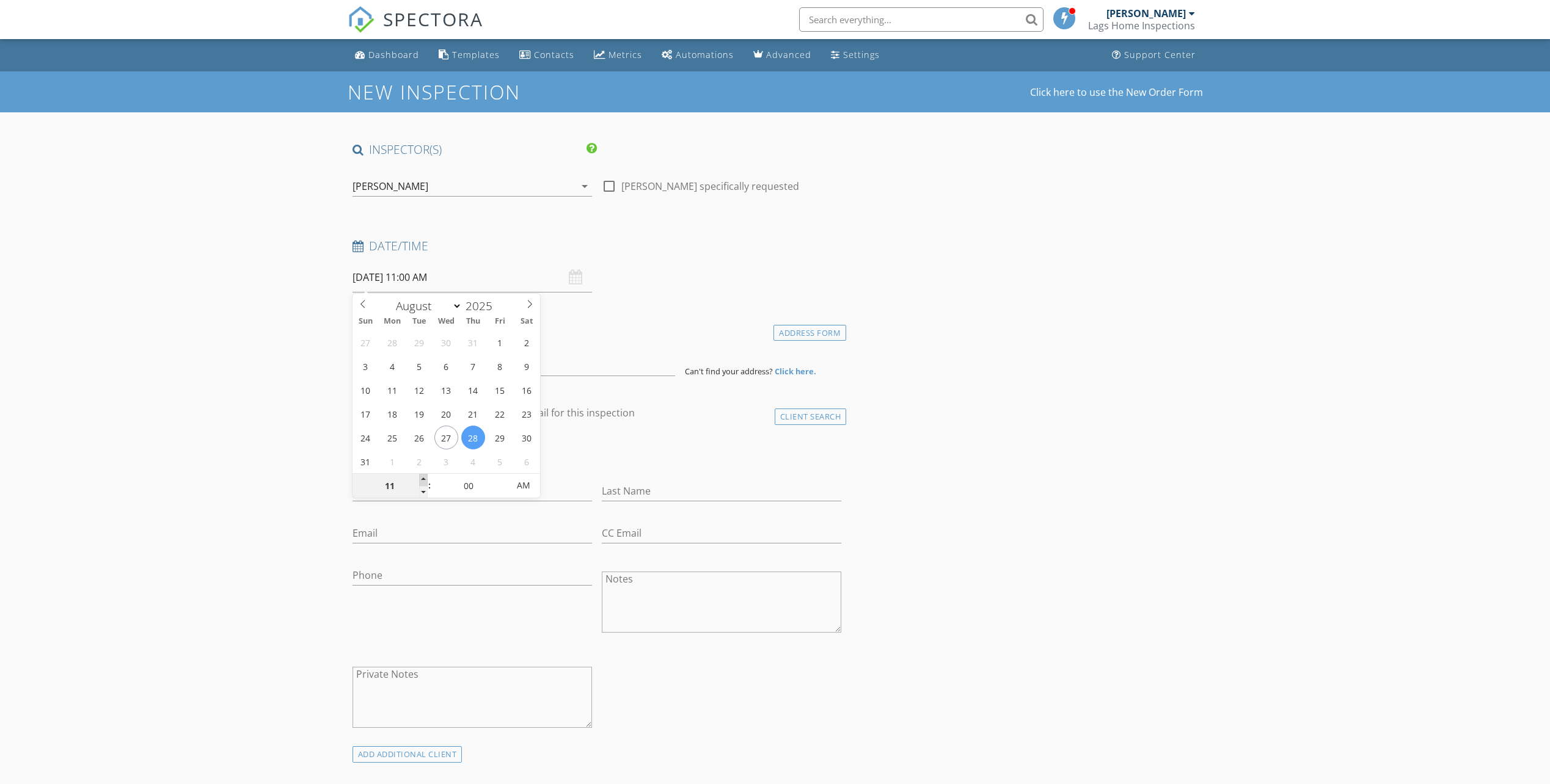
type input "12"
type input "08/28/2025 12:00 PM"
click at [425, 475] on span at bounding box center [424, 480] width 9 height 12
type input "01"
type input "08/28/2025 1:00 PM"
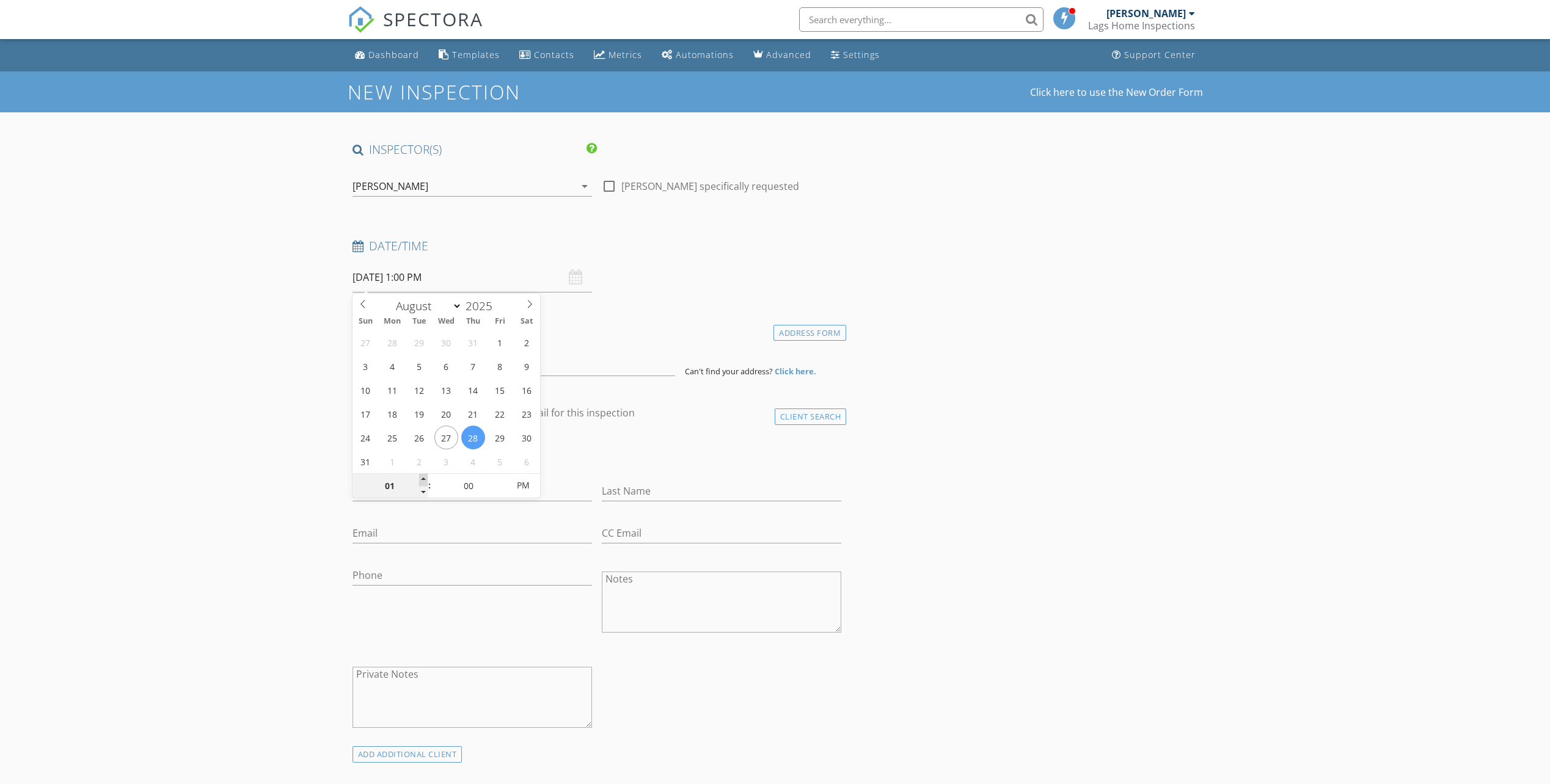
click at [425, 475] on span at bounding box center [424, 480] width 9 height 12
type input "02"
type input "[DATE] 2:00 PM"
click at [425, 475] on span at bounding box center [424, 480] width 9 height 12
drag, startPoint x: 616, startPoint y: 371, endPoint x: 603, endPoint y: 369, distance: 13.2
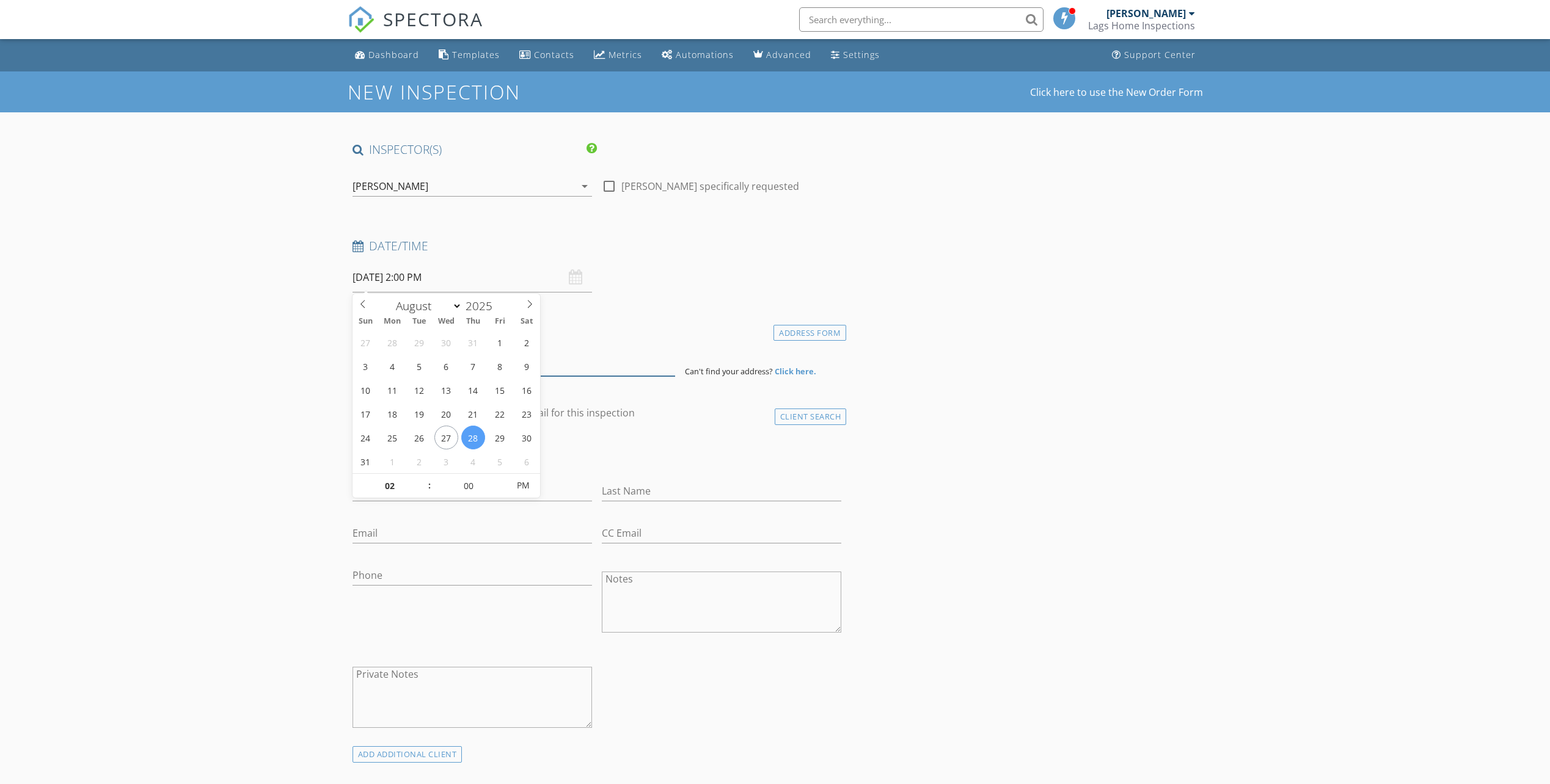
click at [614, 371] on input at bounding box center [513, 361] width 323 height 30
click at [541, 371] on input at bounding box center [513, 361] width 323 height 30
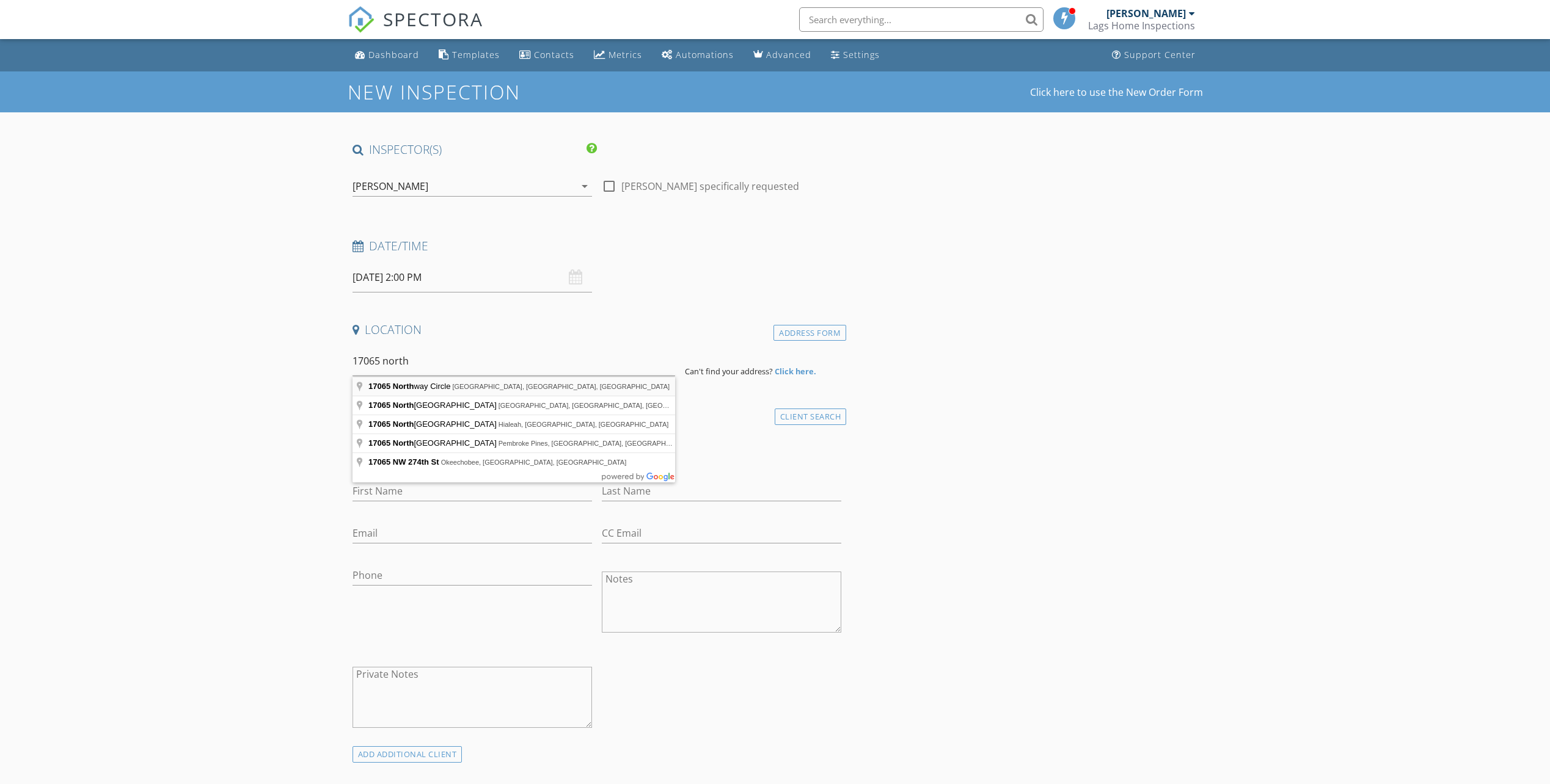
type input "17065 Northway Circle, Boca Raton, FL, USA"
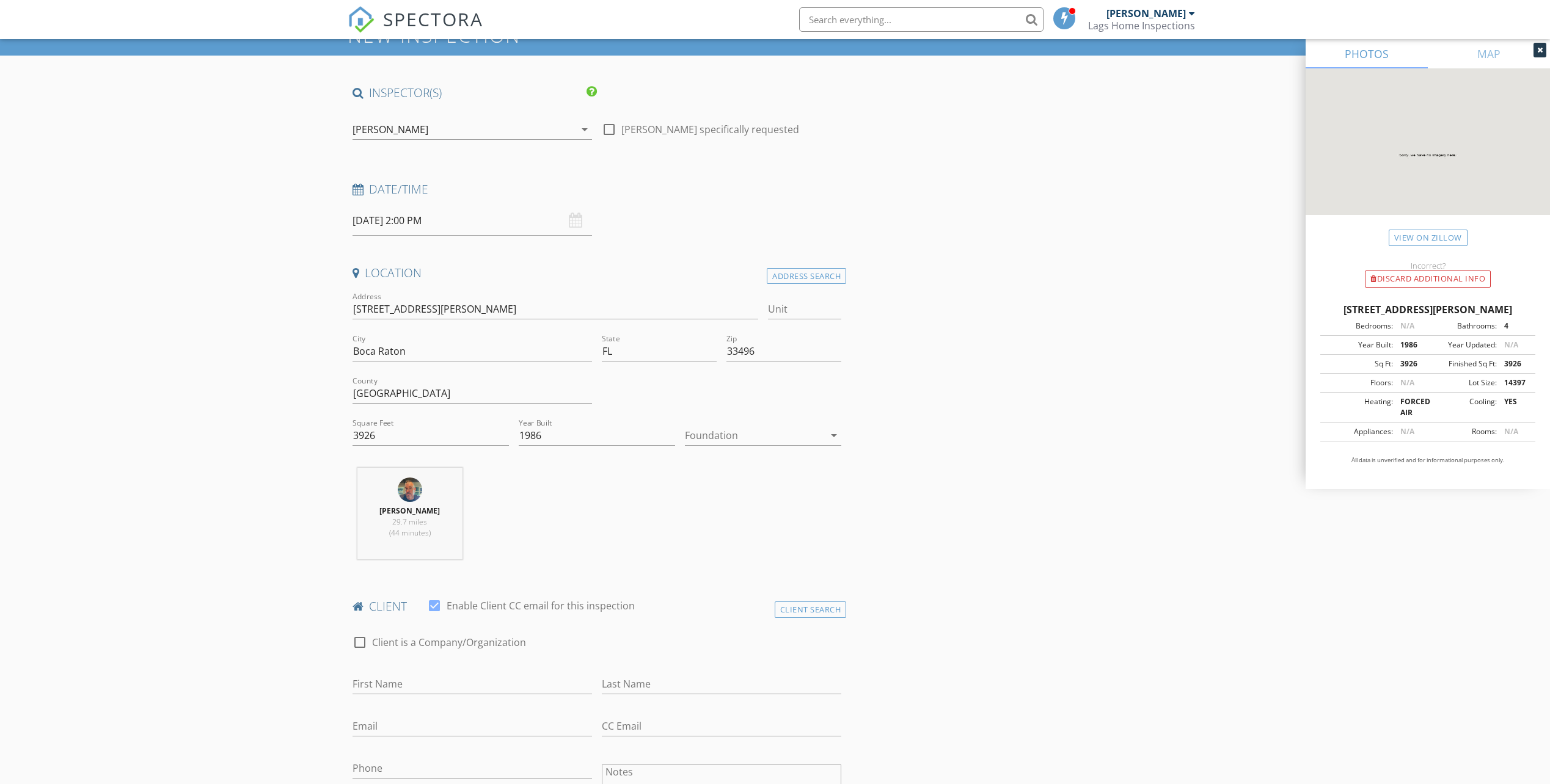
scroll to position [62, 0]
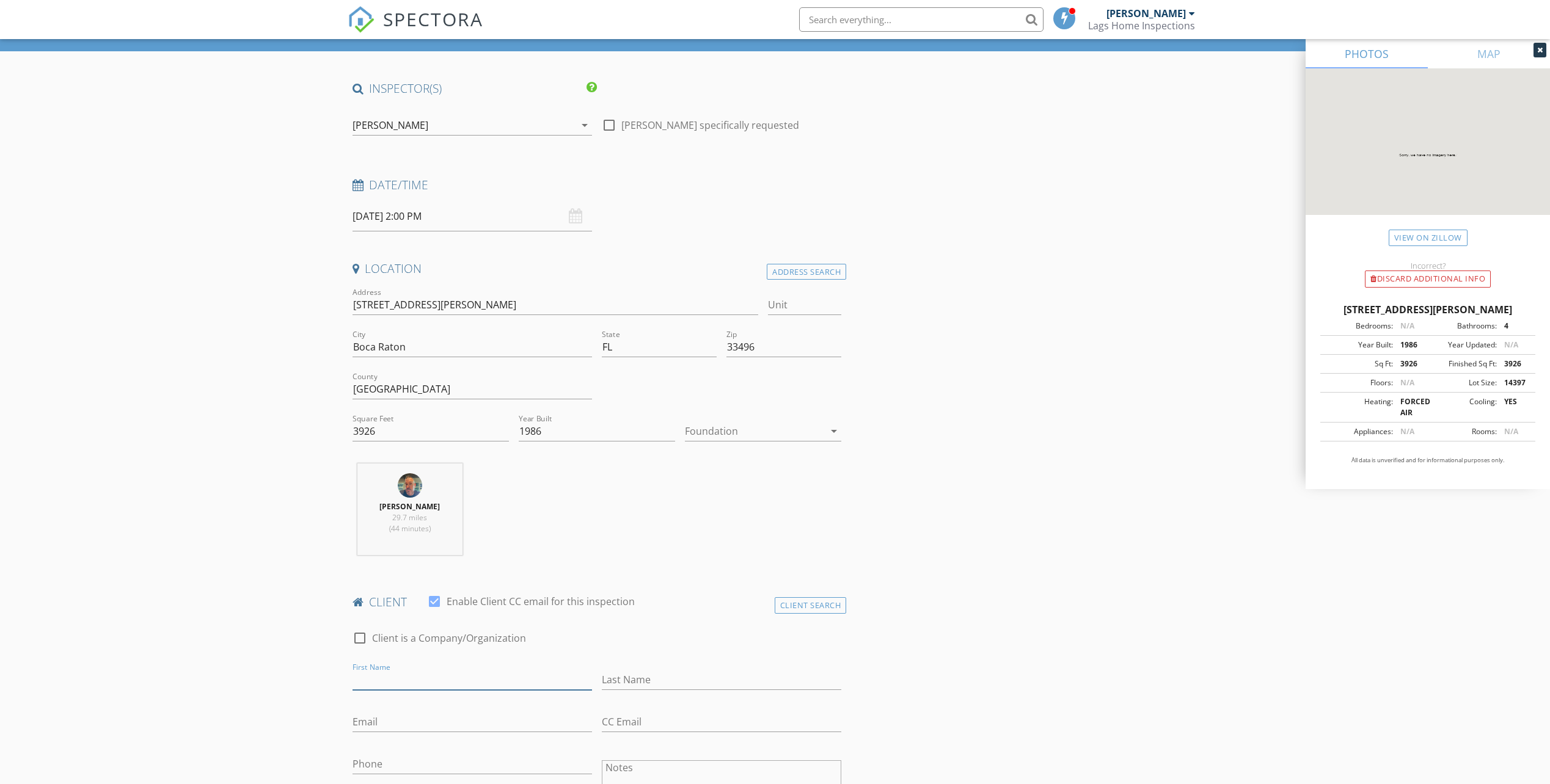
click at [389, 677] on input "First Name" at bounding box center [472, 679] width 239 height 20
type input "[PERSON_NAME]"
type input "Savin"
click at [384, 724] on input "Email" at bounding box center [472, 722] width 239 height 20
click at [377, 768] on input "Phone" at bounding box center [472, 767] width 239 height 20
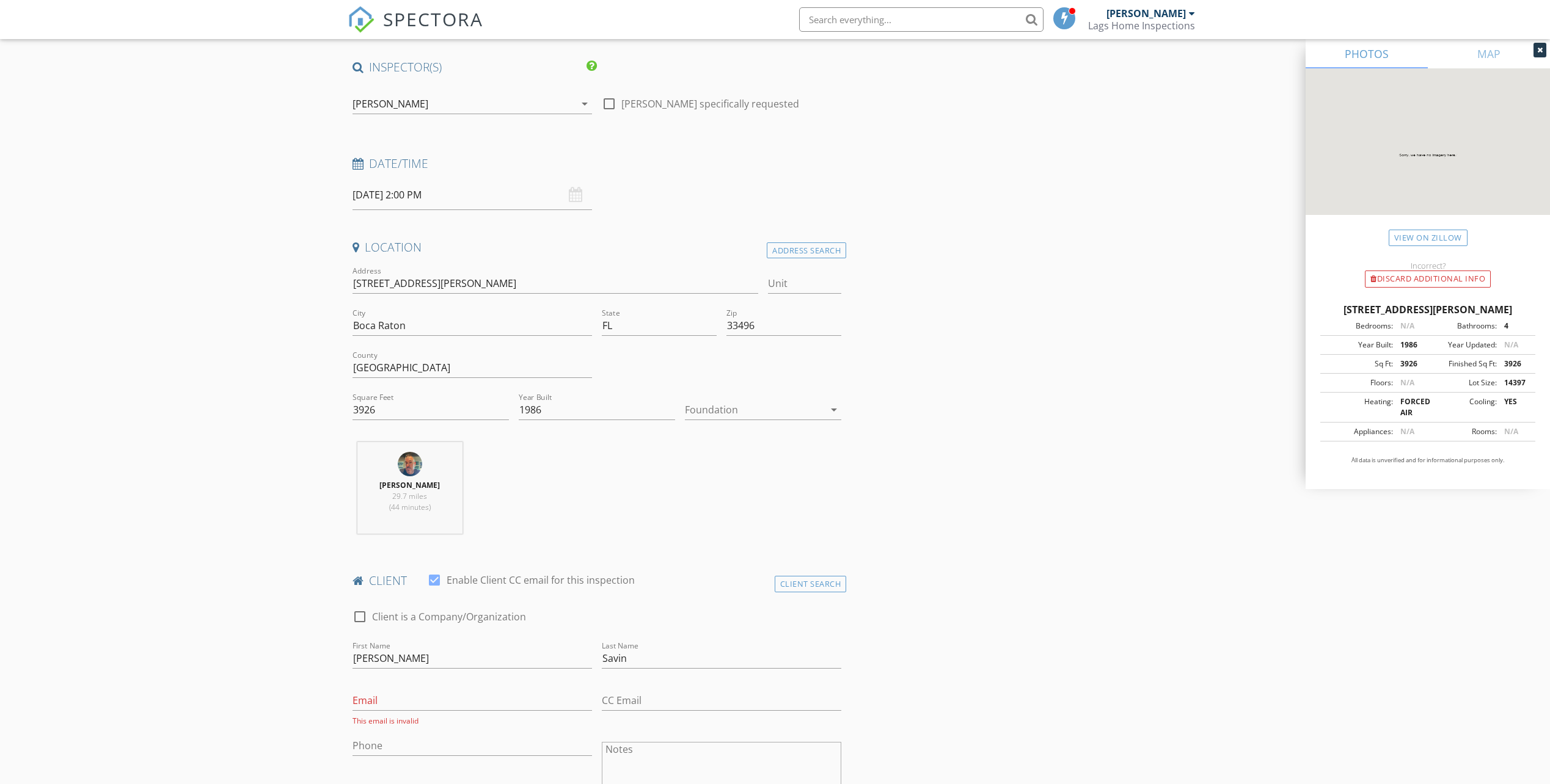
scroll to position [184, 0]
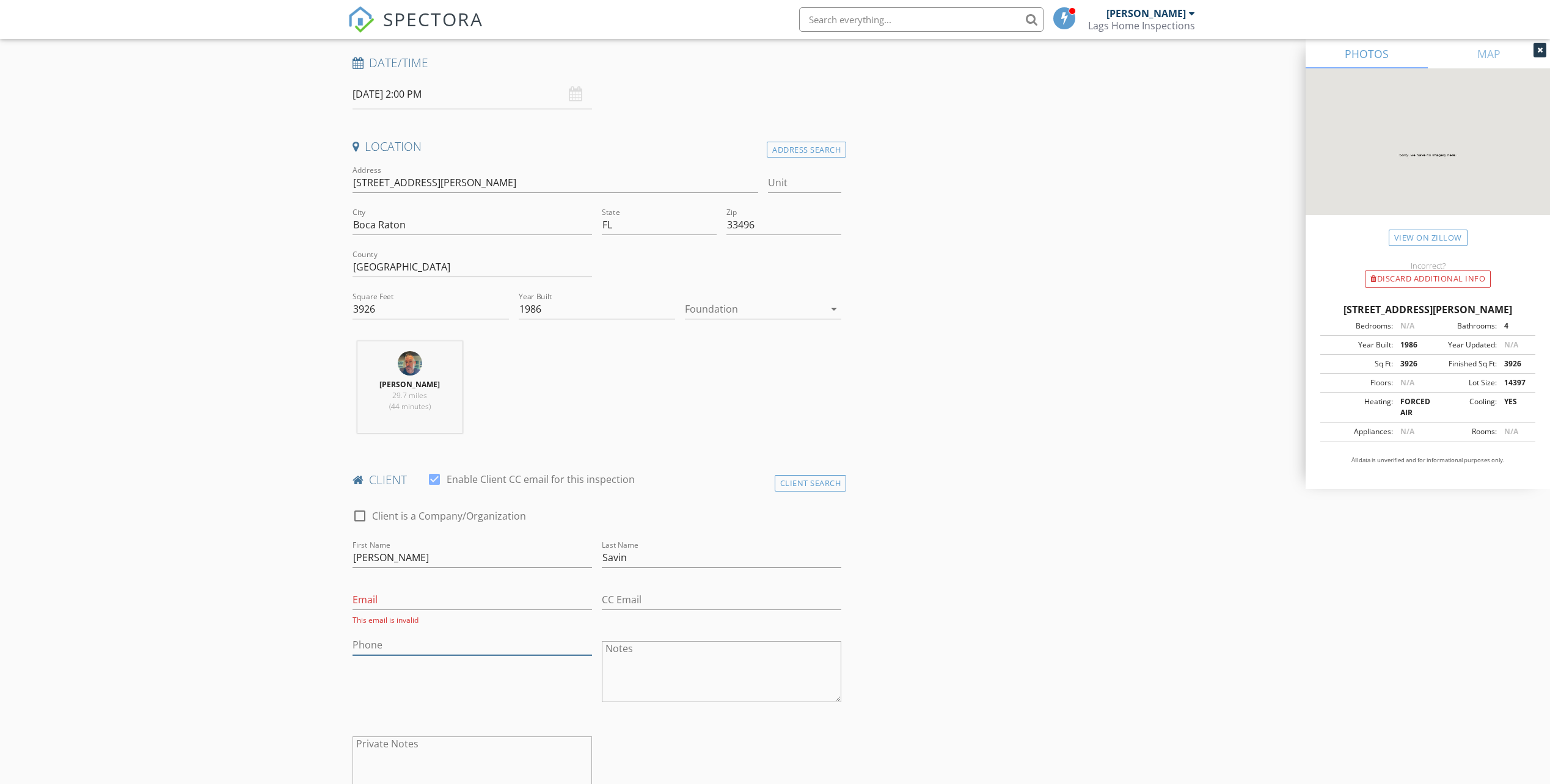
click at [387, 644] on input "Phone" at bounding box center [472, 645] width 239 height 20
paste input "[PHONE_NUMBER]"
type input "[PHONE_NUMBER]"
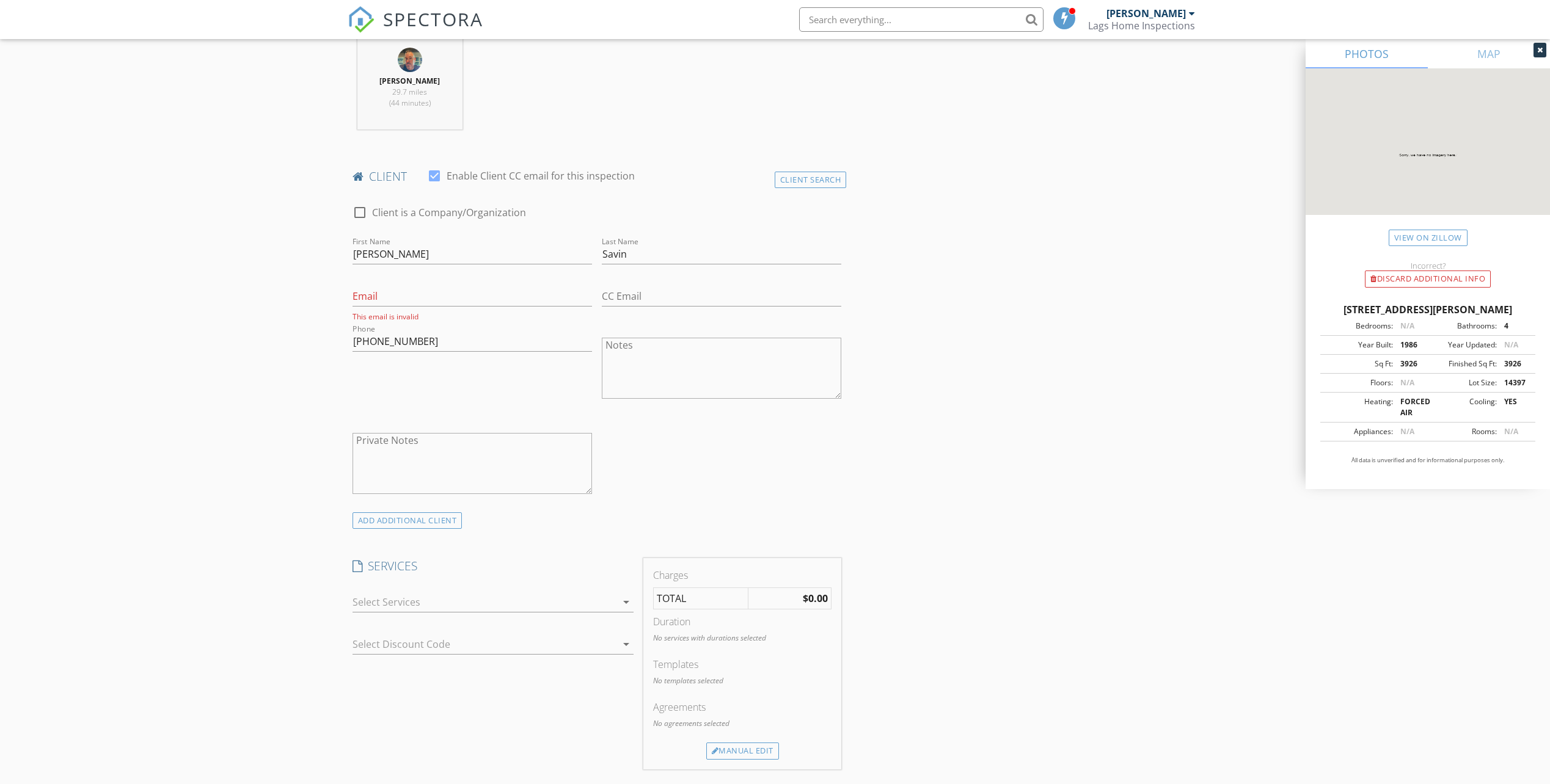
scroll to position [489, 0]
click at [393, 600] on div at bounding box center [484, 600] width 264 height 19
click at [367, 658] on div at bounding box center [370, 661] width 21 height 21
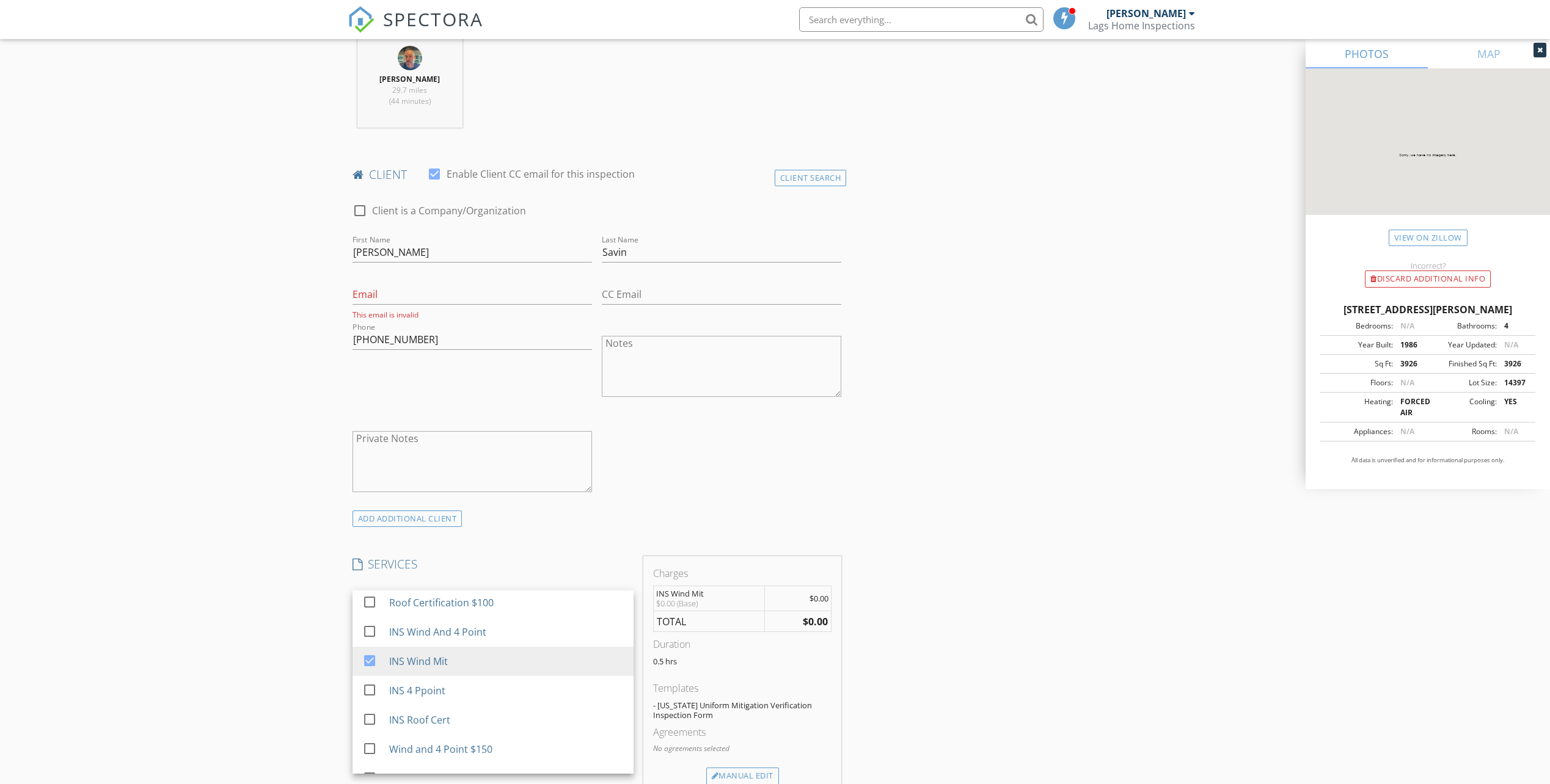
click at [959, 469] on div "INSPECTOR(S) check_box Ian Laganiere PRIMARY Ian Laganiere arrow_drop_down chec…" at bounding box center [775, 669] width 855 height 2033
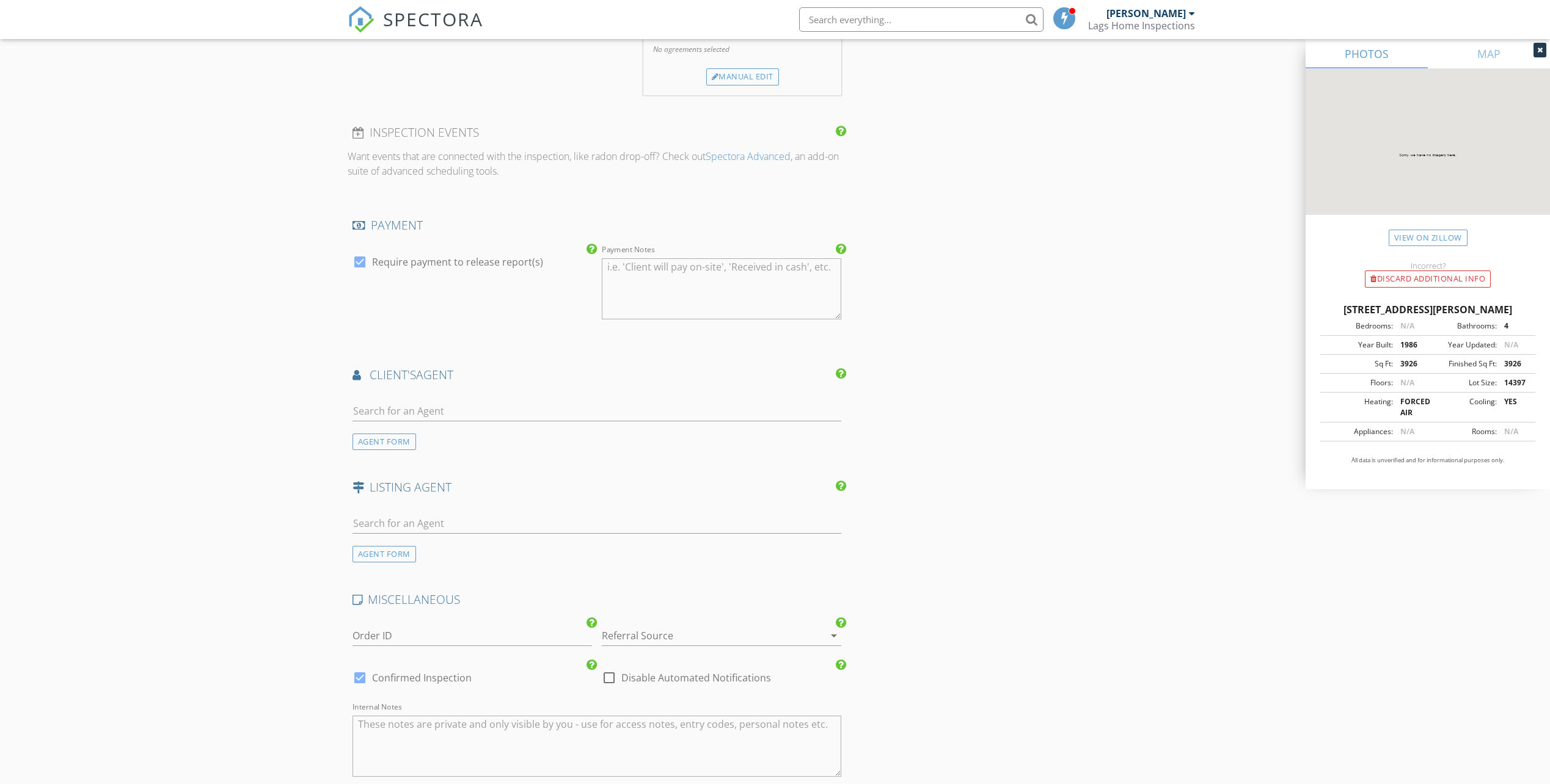
scroll to position [1222, 0]
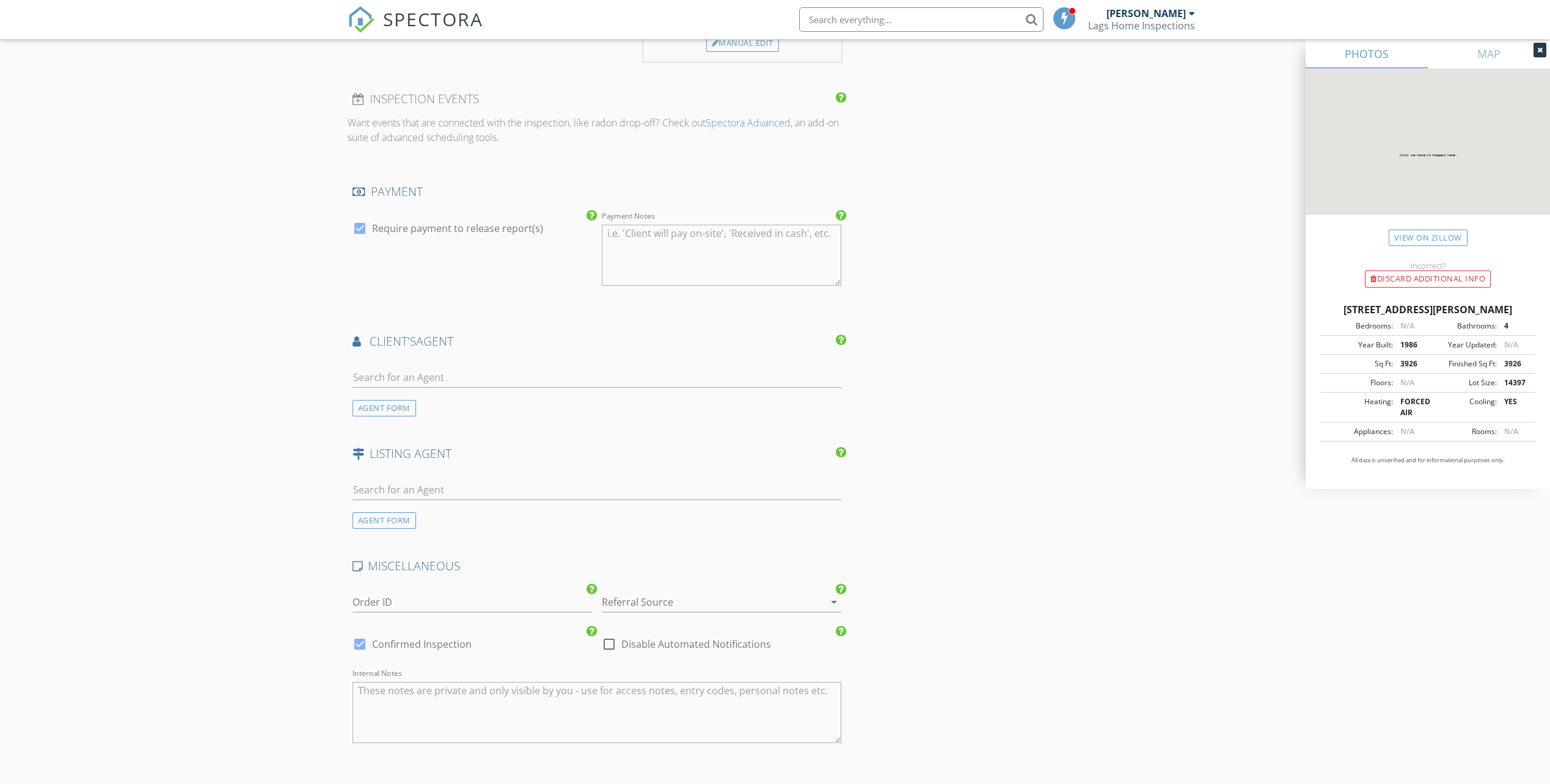
click at [365, 230] on div at bounding box center [360, 229] width 21 height 21
checkbox input "false"
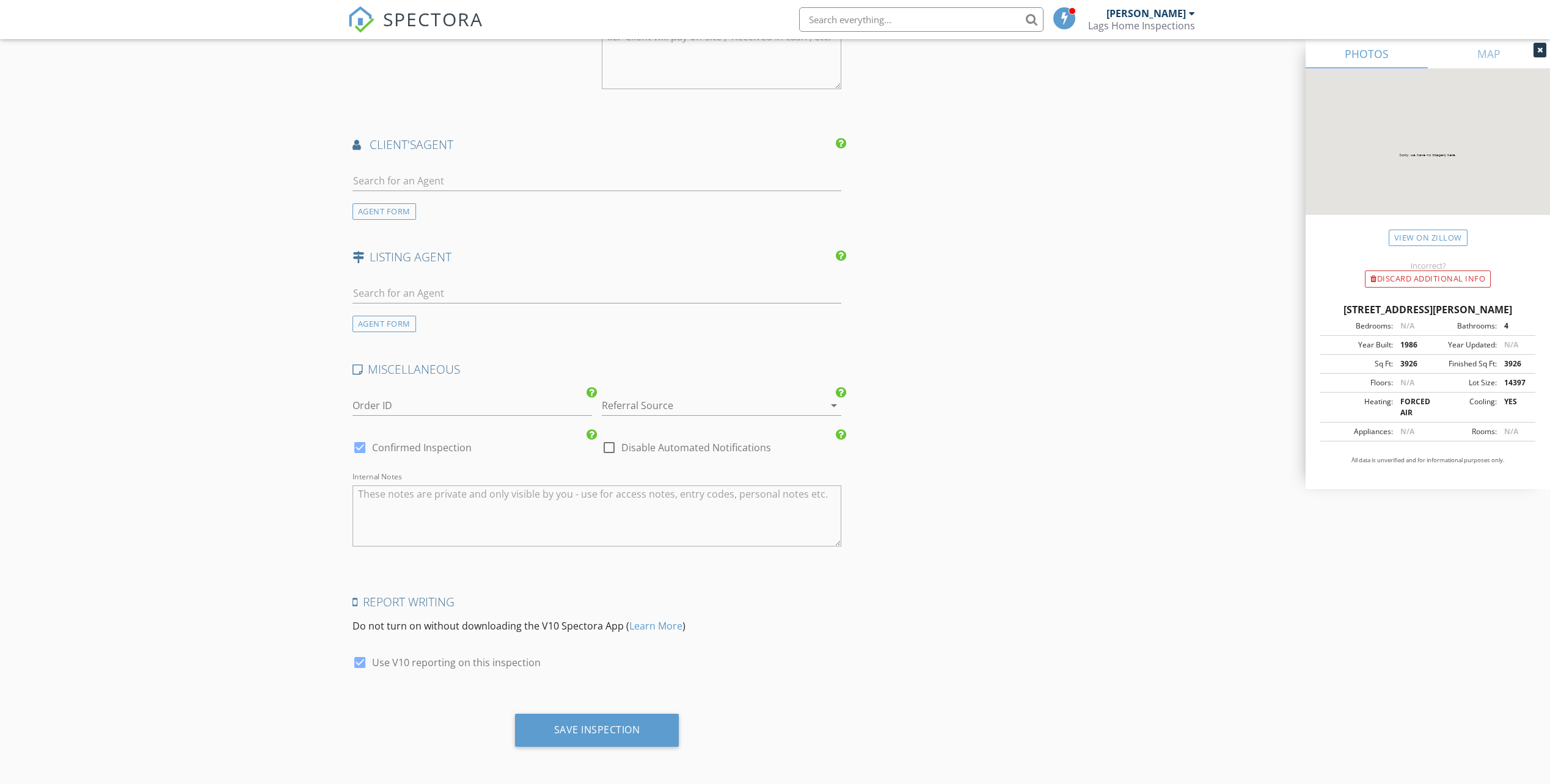
scroll to position [1419, 0]
click at [608, 715] on div "Save Inspection" at bounding box center [597, 730] width 164 height 33
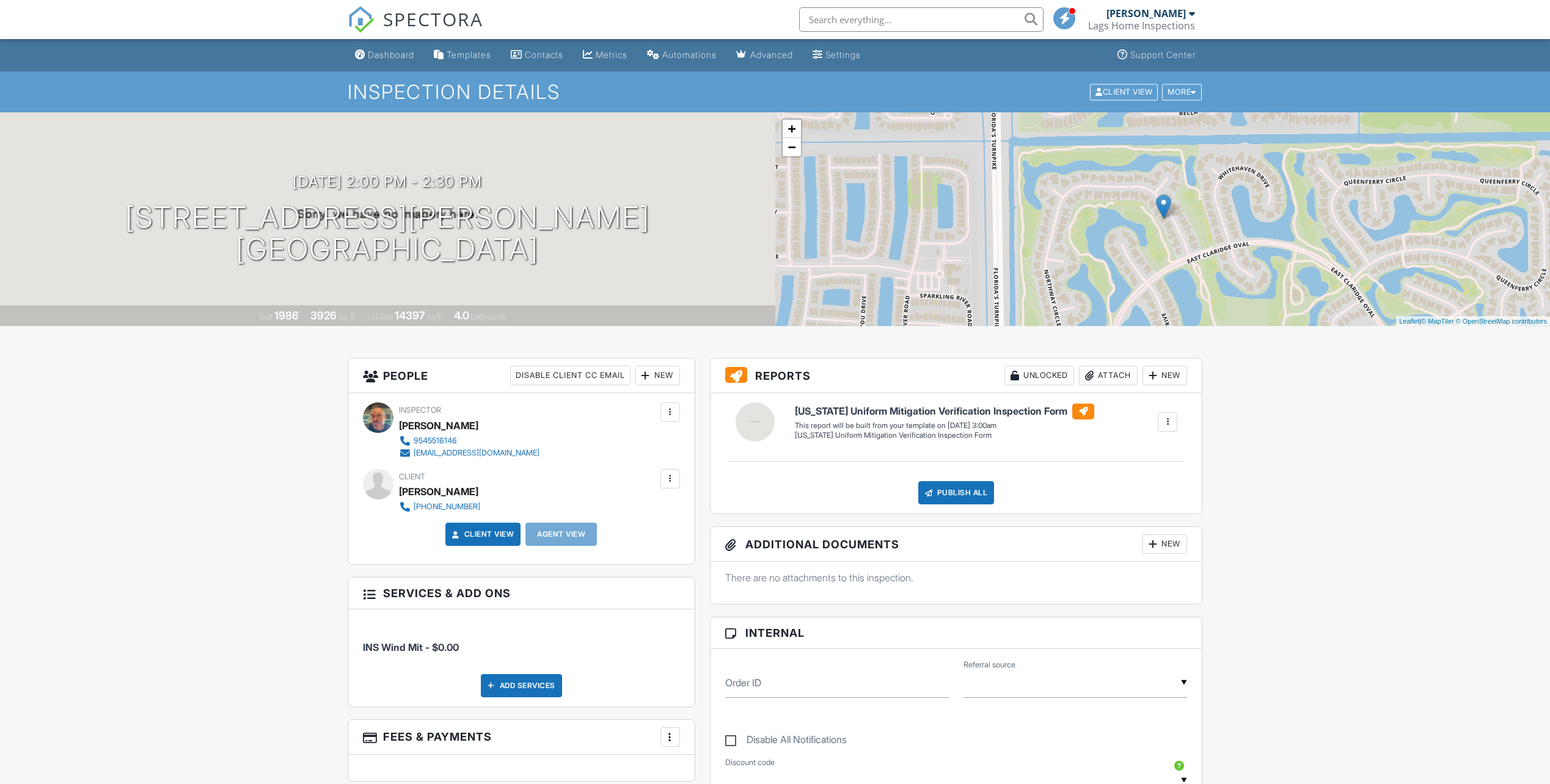
click at [418, 18] on span "SPECTORA" at bounding box center [433, 18] width 100 height 25
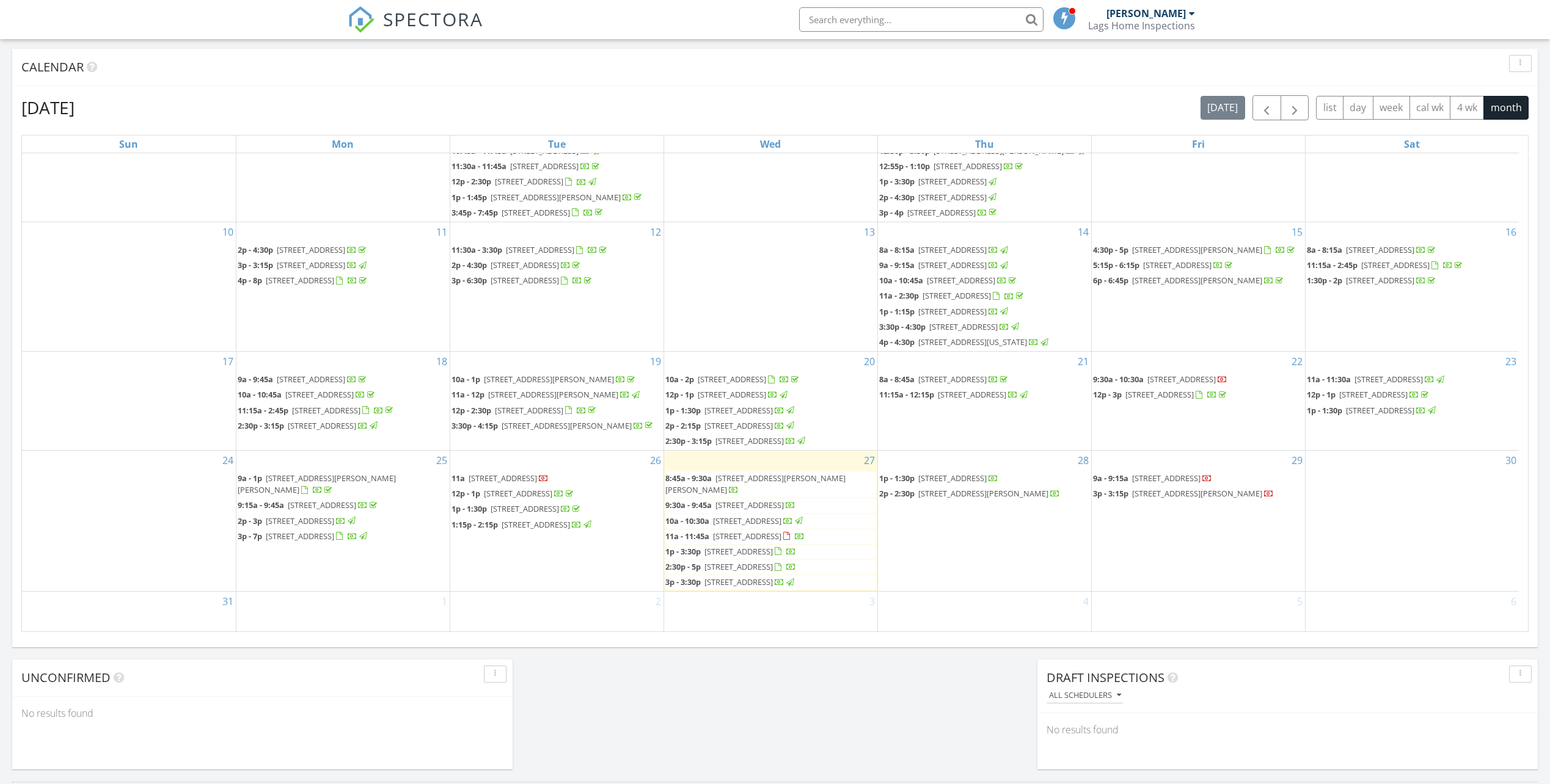
scroll to position [467, 0]
